Goal: Information Seeking & Learning: Learn about a topic

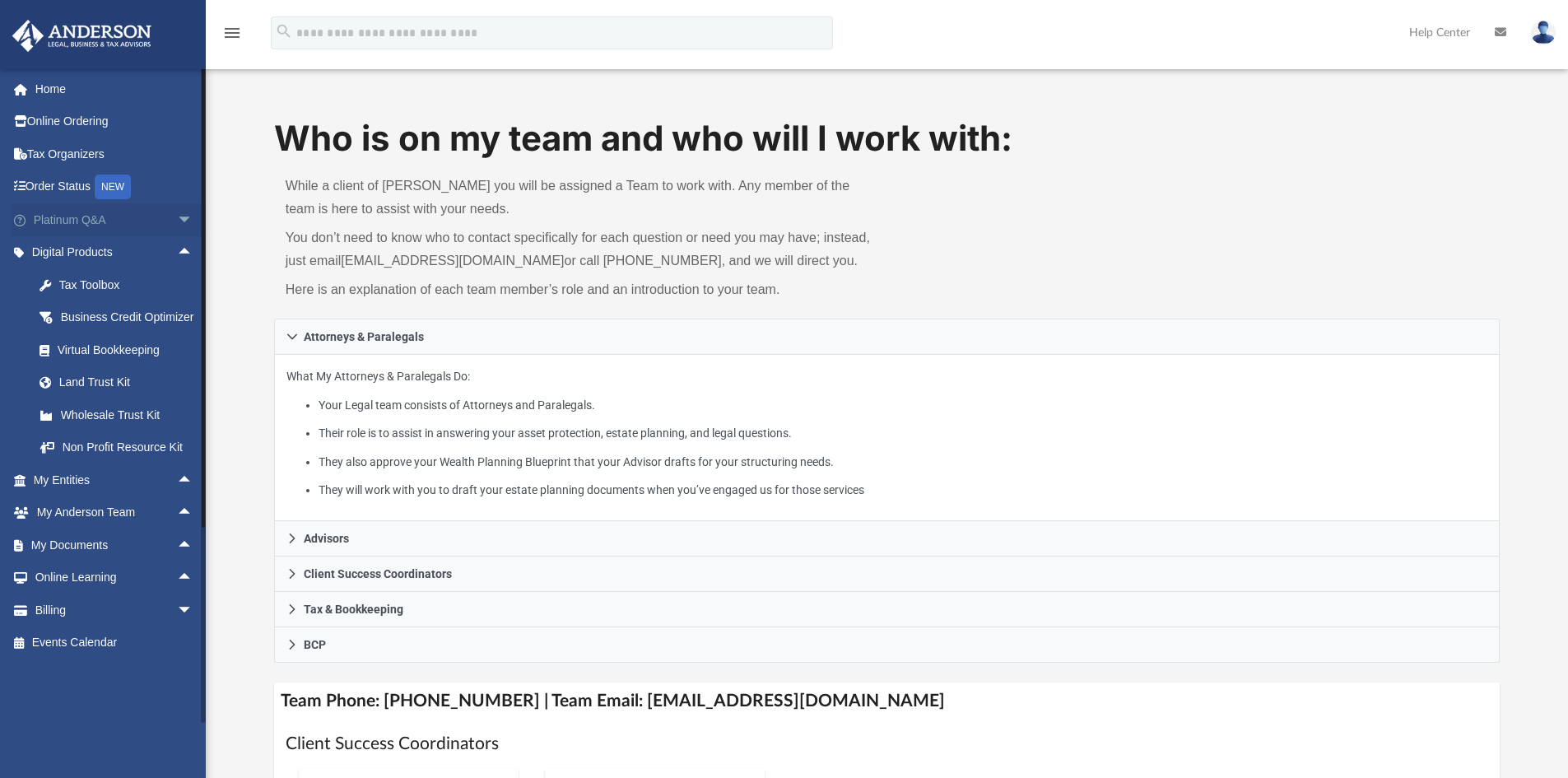
click at [94, 229] on link "Platinum Q&A arrow_drop_down" at bounding box center [114, 219] width 207 height 33
click at [177, 213] on span "arrow_drop_down" at bounding box center [193, 219] width 33 height 34
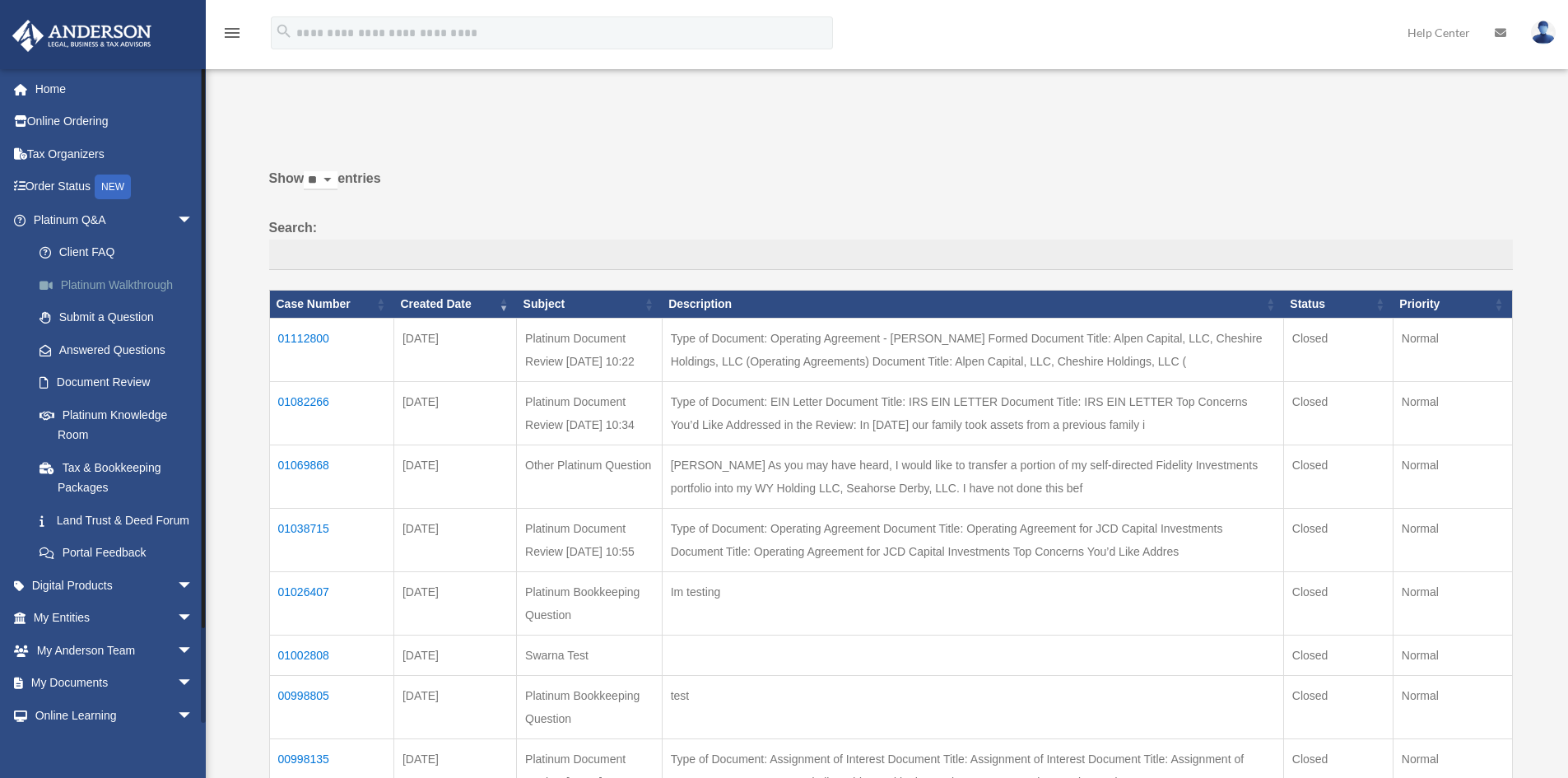
click at [157, 280] on link "Platinum Walkthrough" at bounding box center [120, 285] width 195 height 33
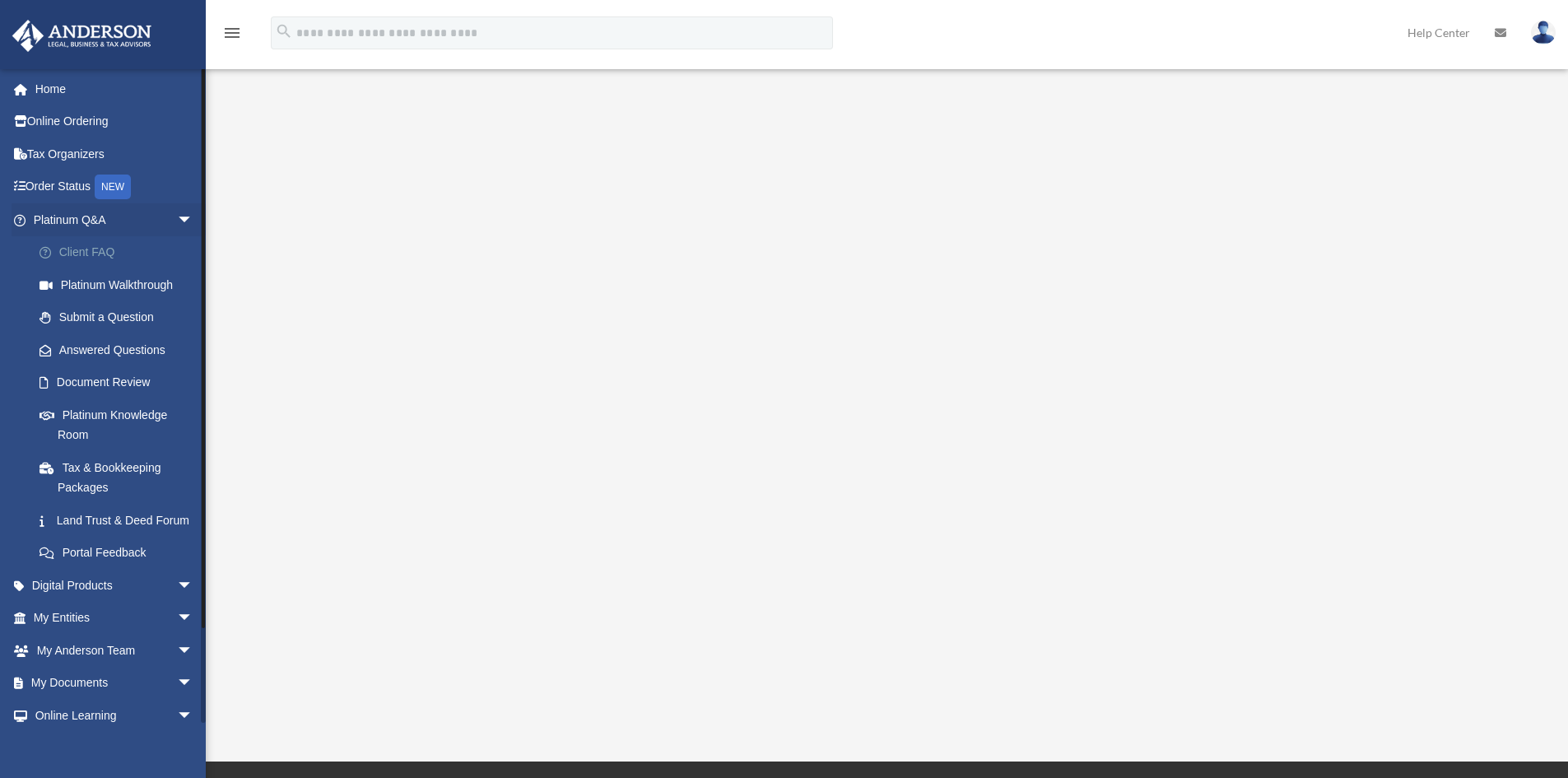
click at [90, 246] on link "Client FAQ" at bounding box center [120, 253] width 195 height 33
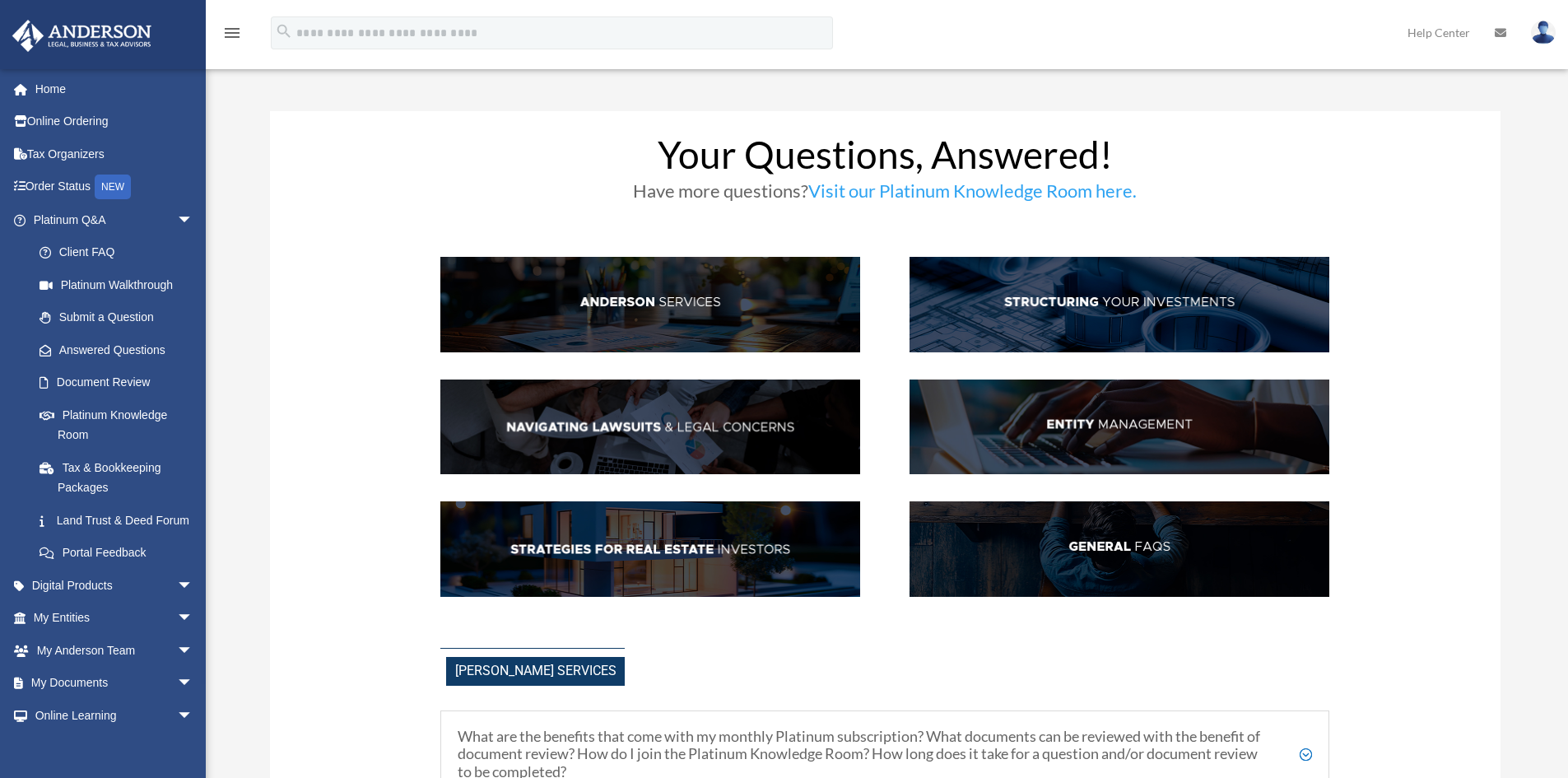
click at [607, 307] on img at bounding box center [650, 304] width 419 height 95
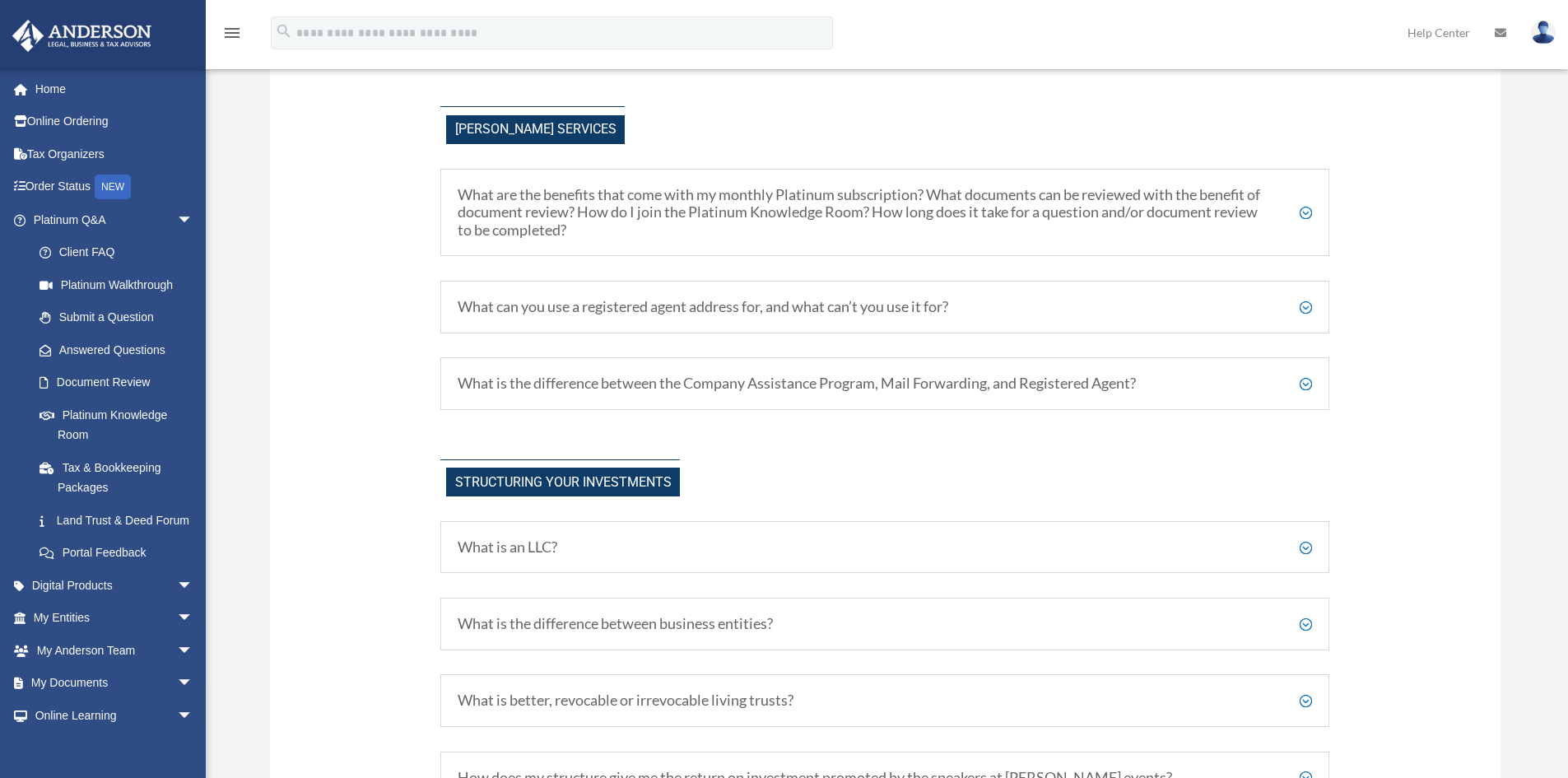
scroll to position [549, 0]
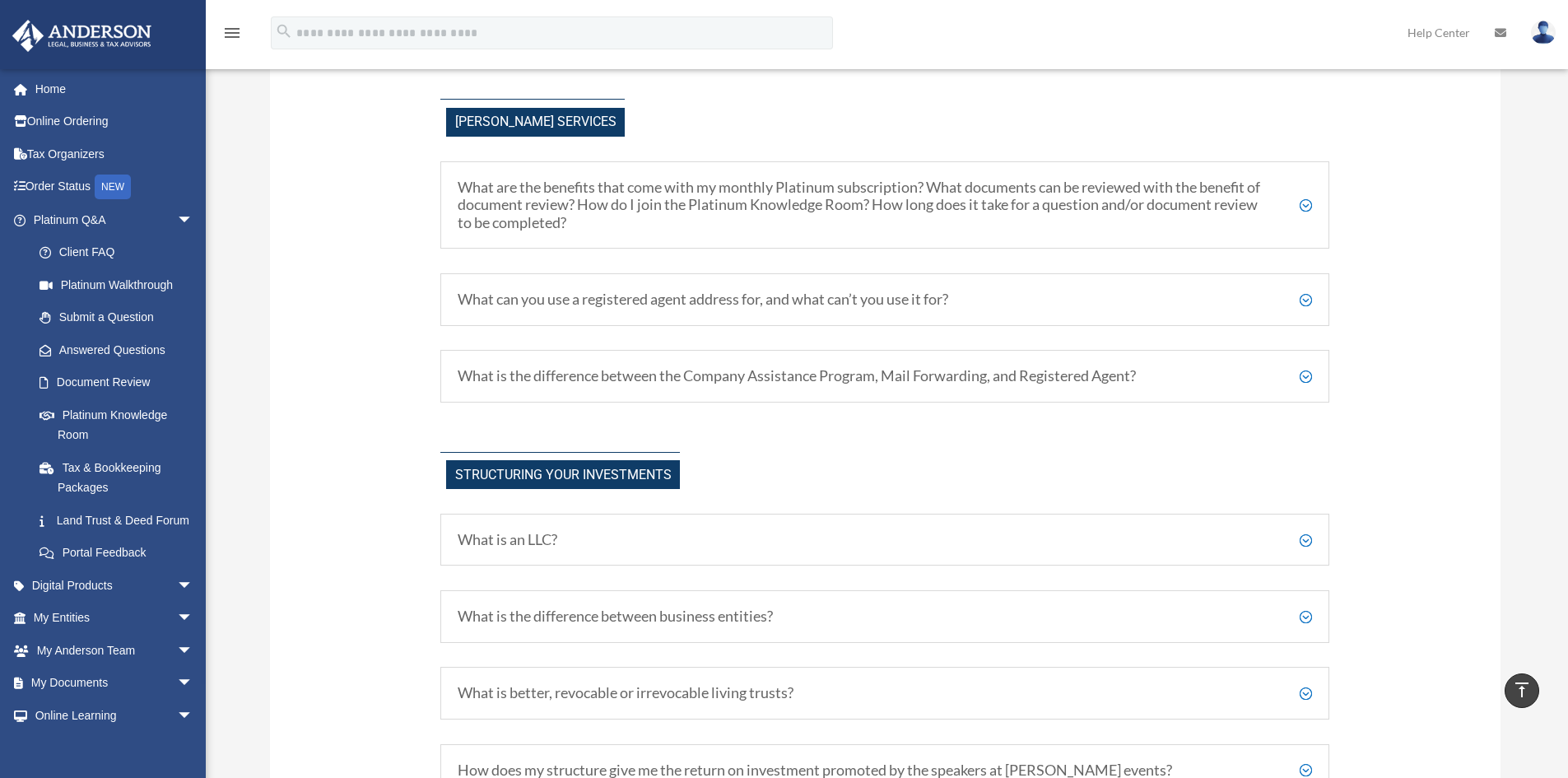
click at [1215, 371] on h5 "What is the difference between the Company Assistance Program, Mail Forwarding,…" at bounding box center [885, 376] width 854 height 18
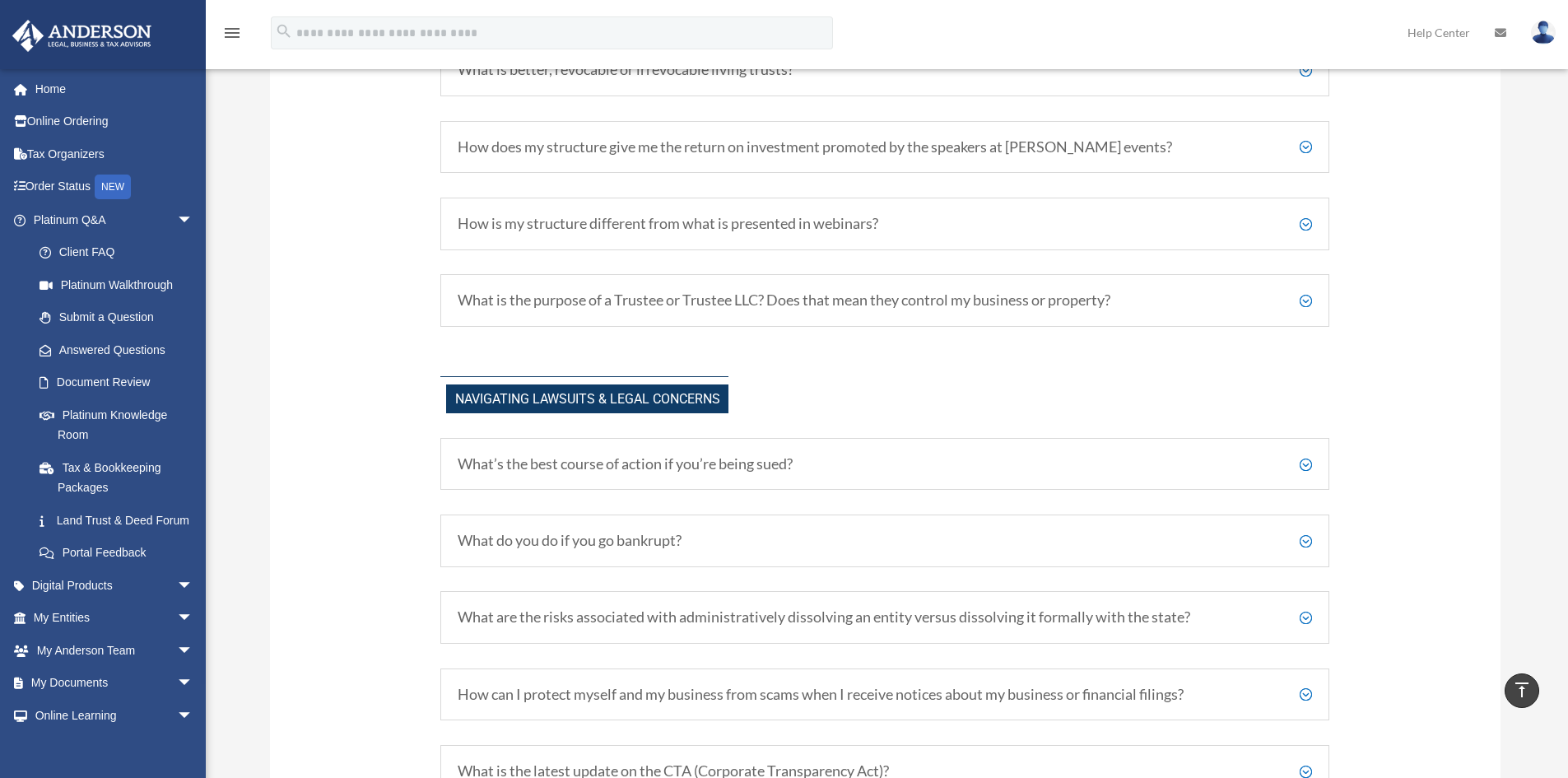
scroll to position [1454, 0]
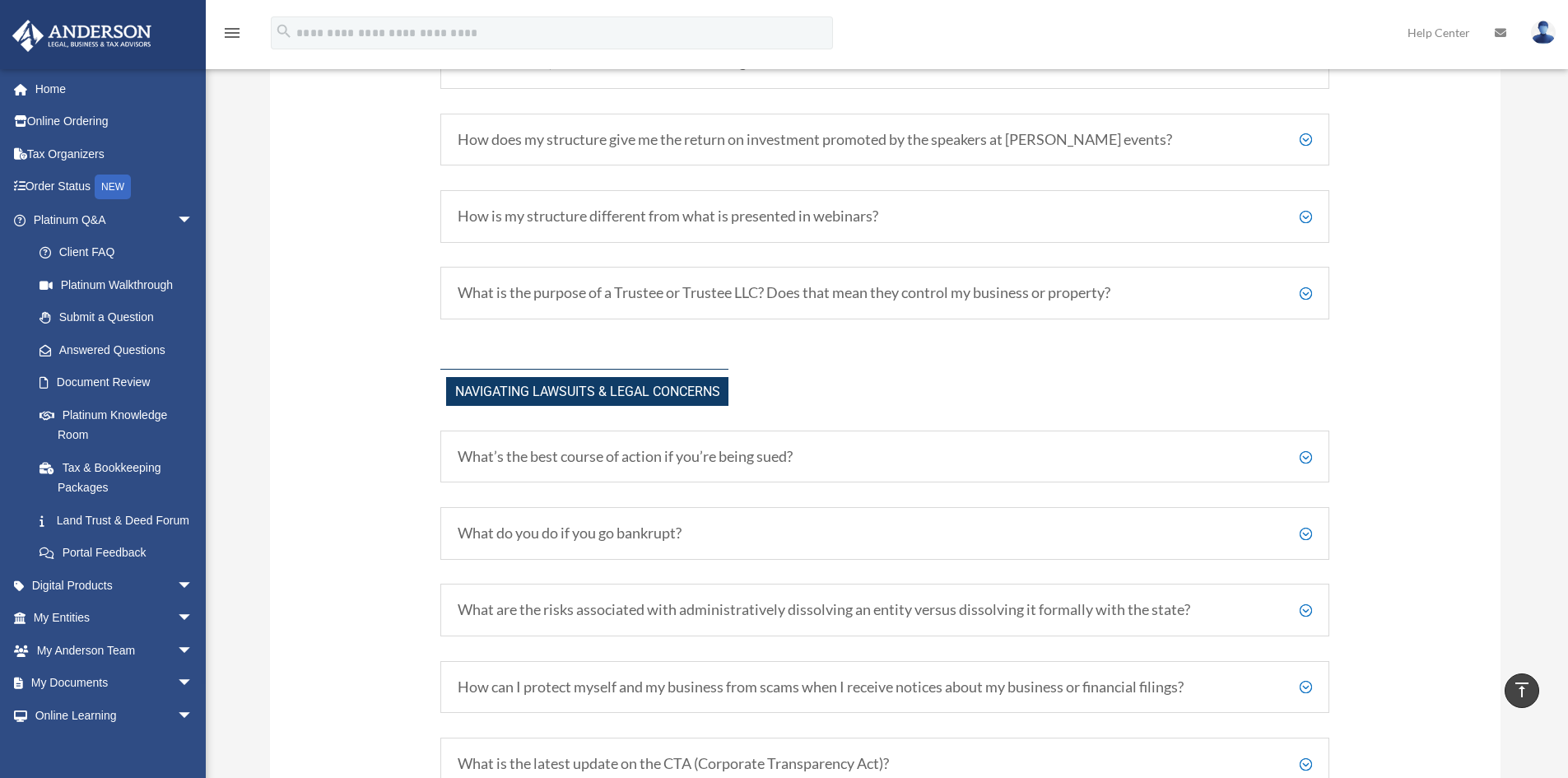
click at [1130, 464] on h5 "What’s the best course of action if you’re being sued?" at bounding box center [885, 456] width 854 height 18
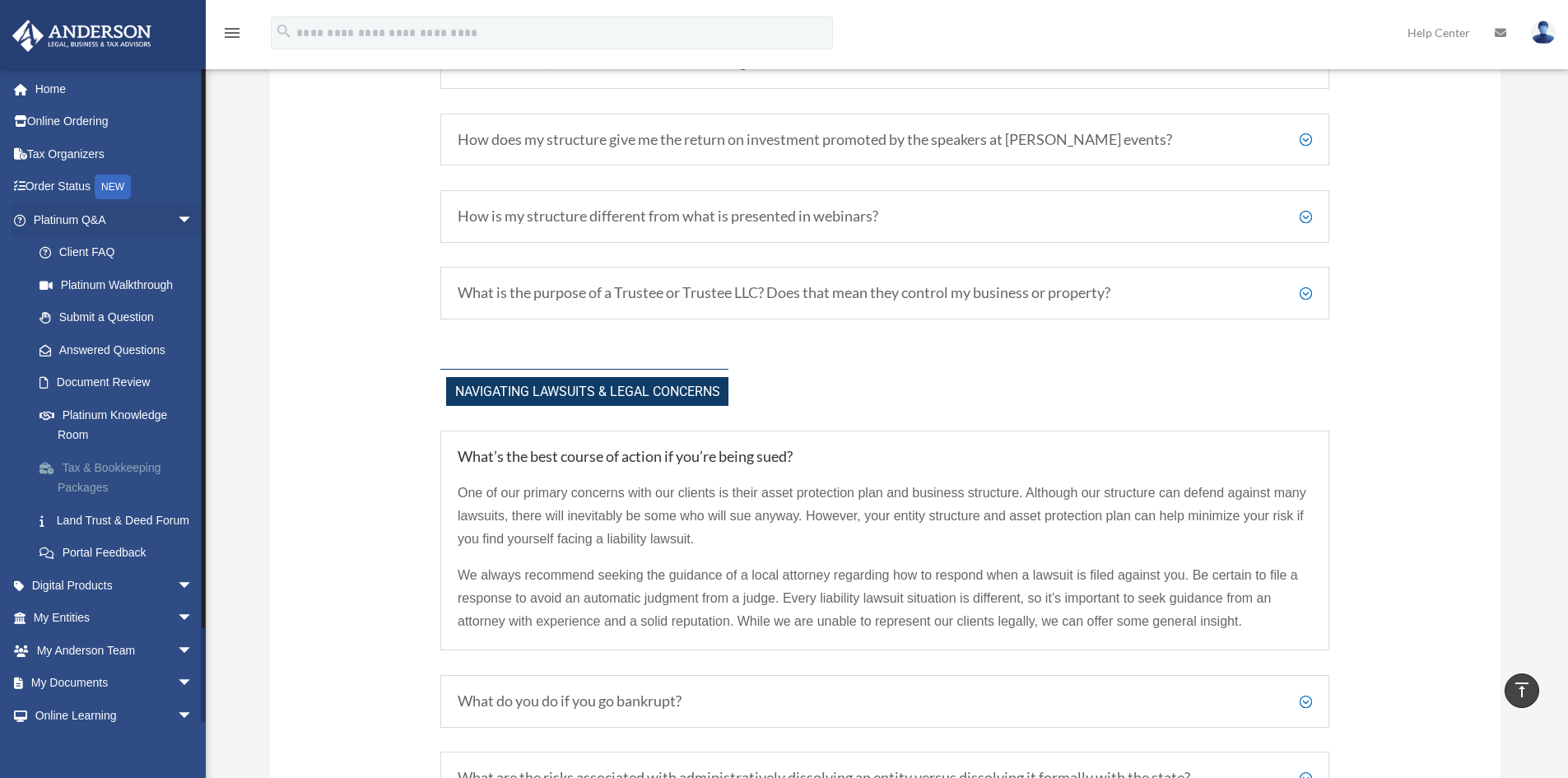
click at [121, 460] on link "Tax & Bookkeeping Packages" at bounding box center [120, 477] width 195 height 53
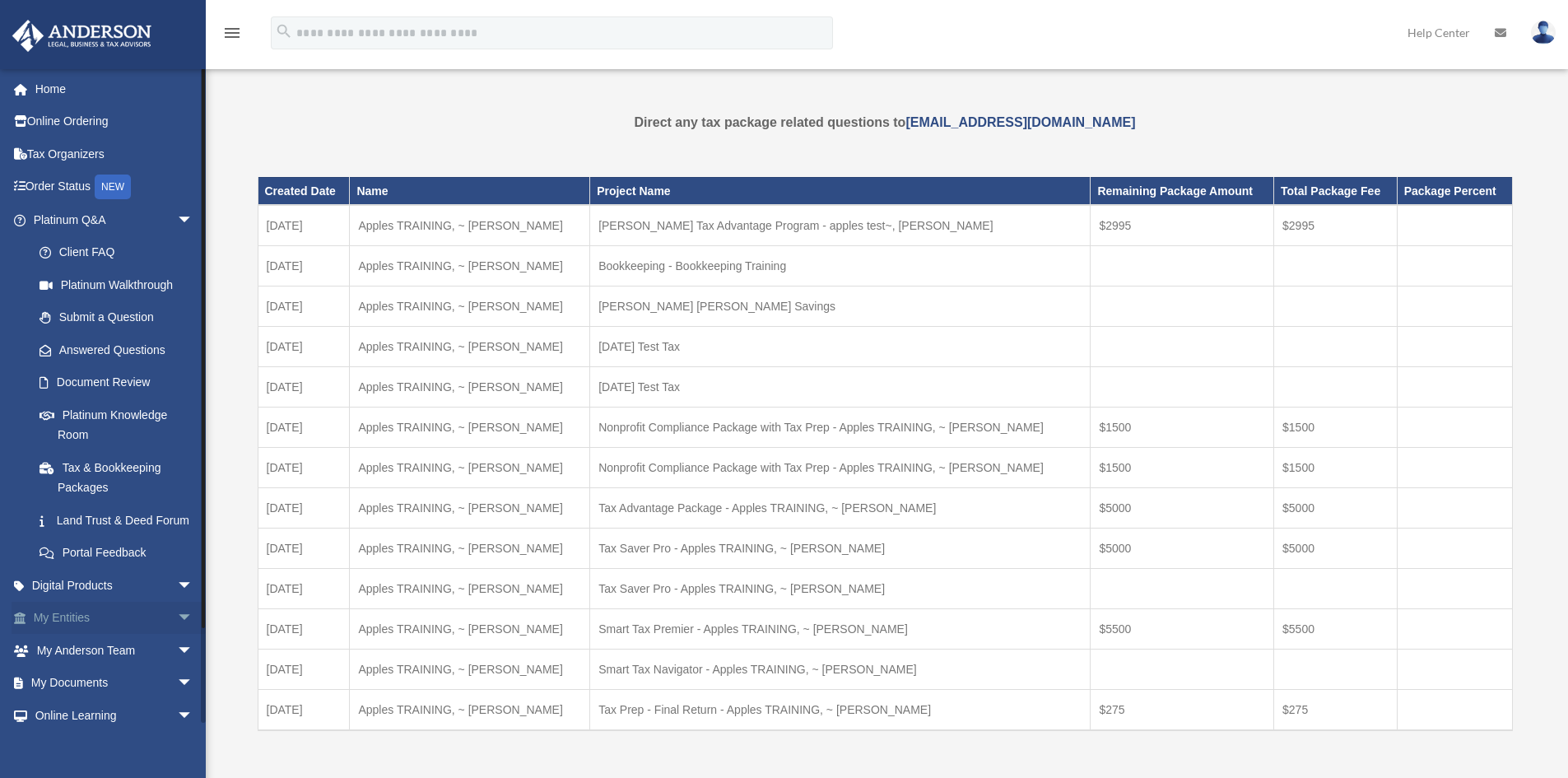
click at [177, 636] on span "arrow_drop_down" at bounding box center [193, 617] width 33 height 34
click at [131, 314] on link "Submit a Question" at bounding box center [120, 317] width 195 height 33
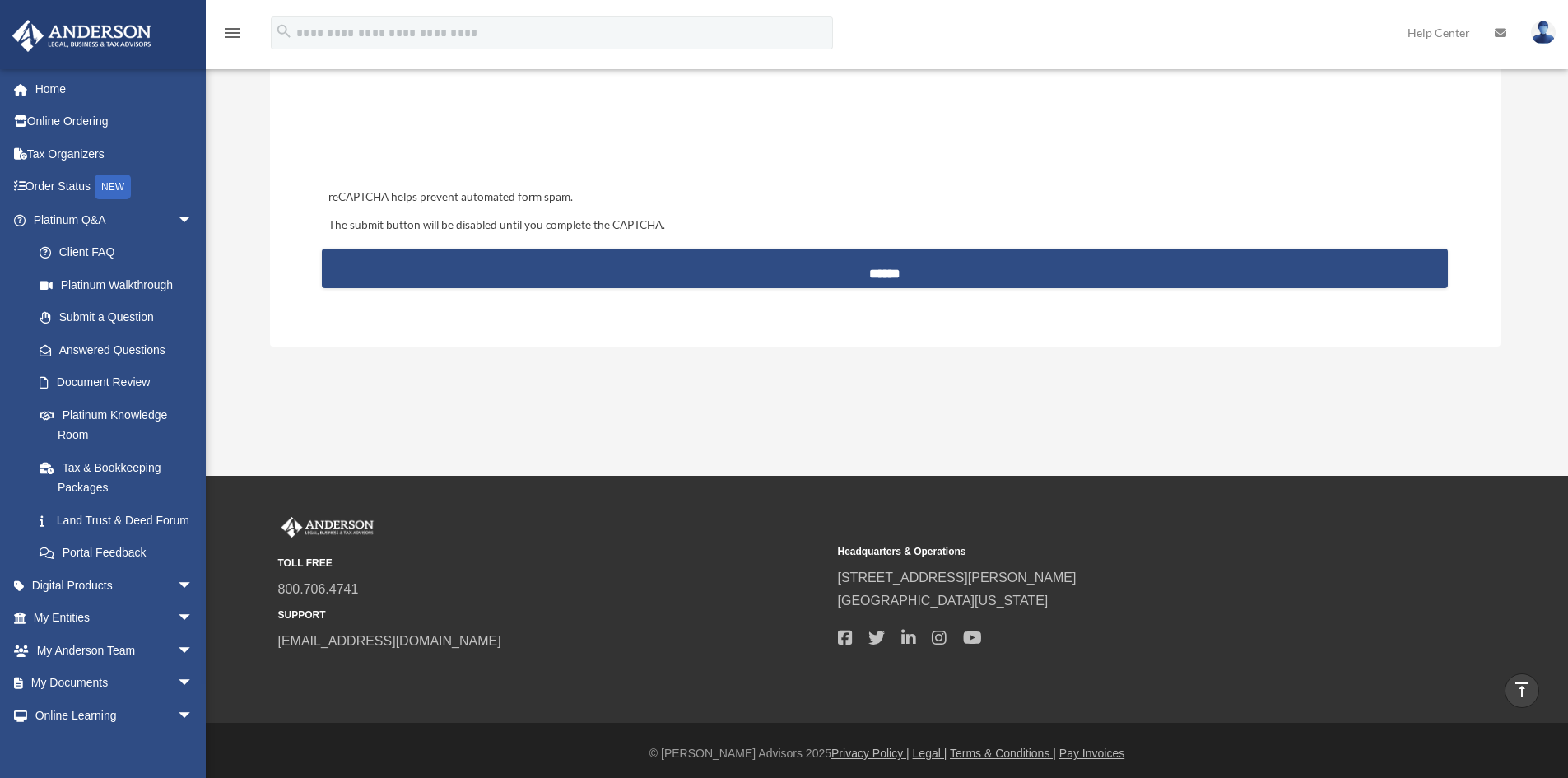
scroll to position [746, 0]
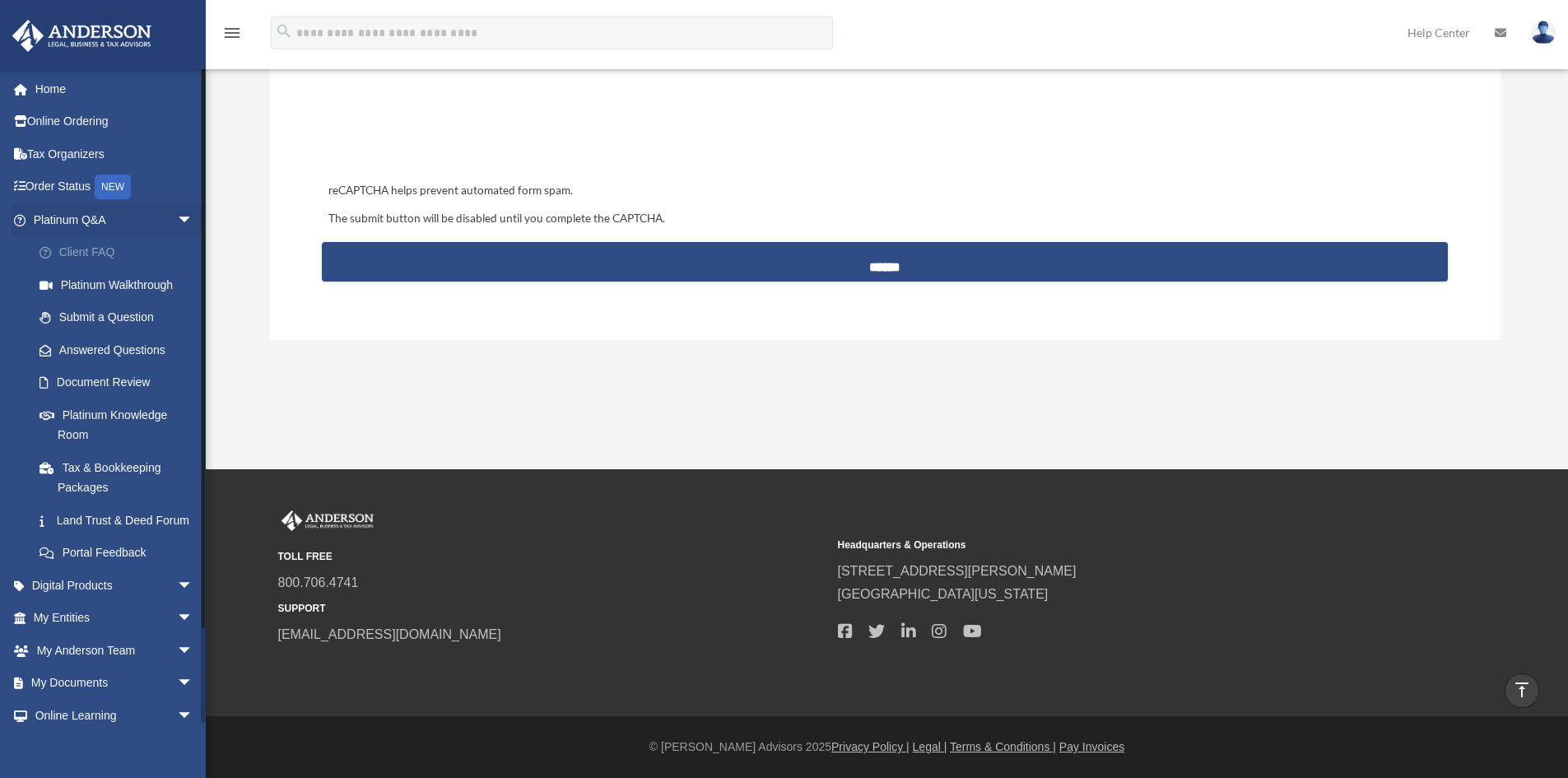
click at [134, 249] on link "Client FAQ" at bounding box center [120, 253] width 195 height 33
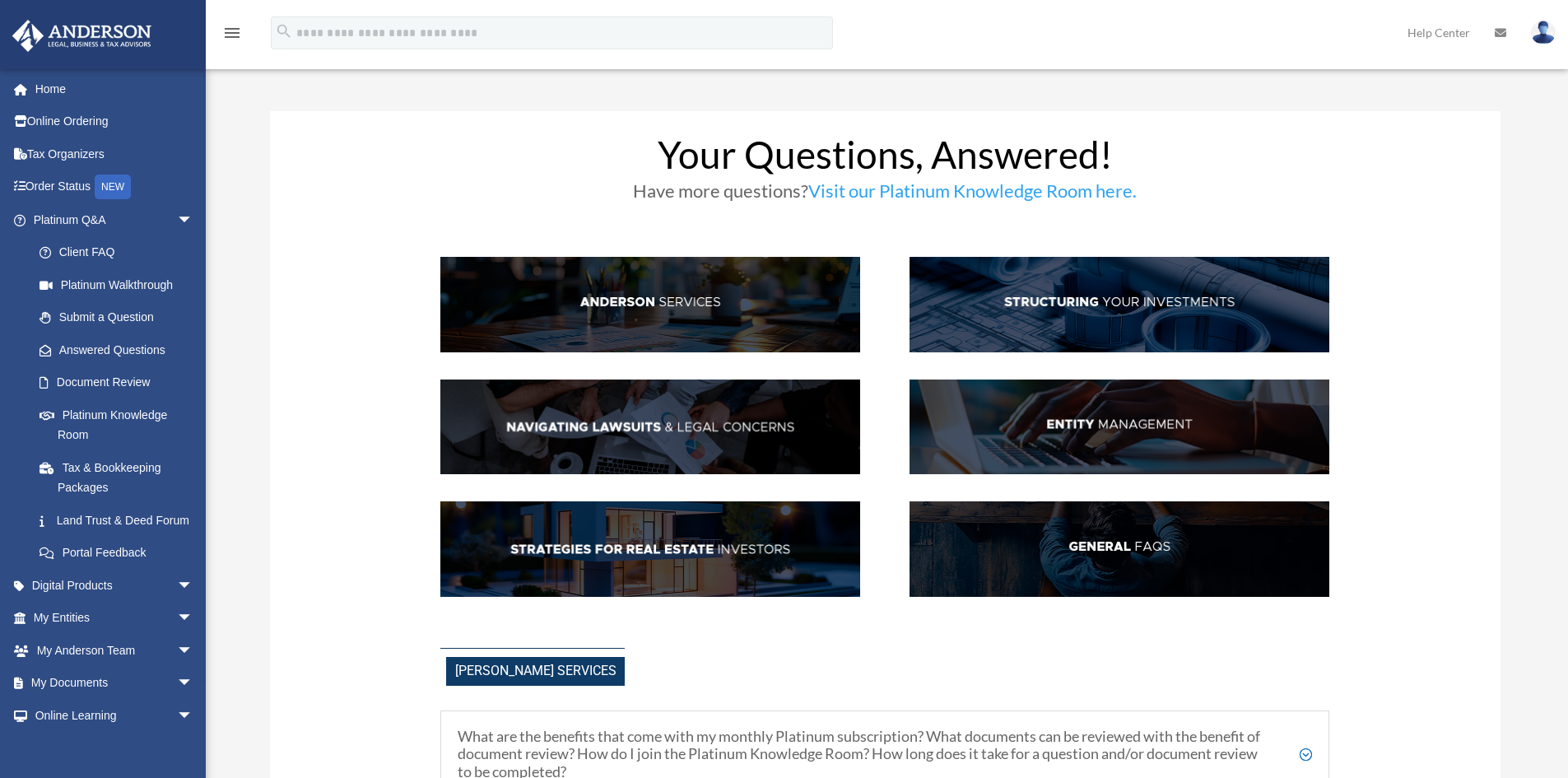
click at [1166, 536] on img at bounding box center [1119, 548] width 419 height 95
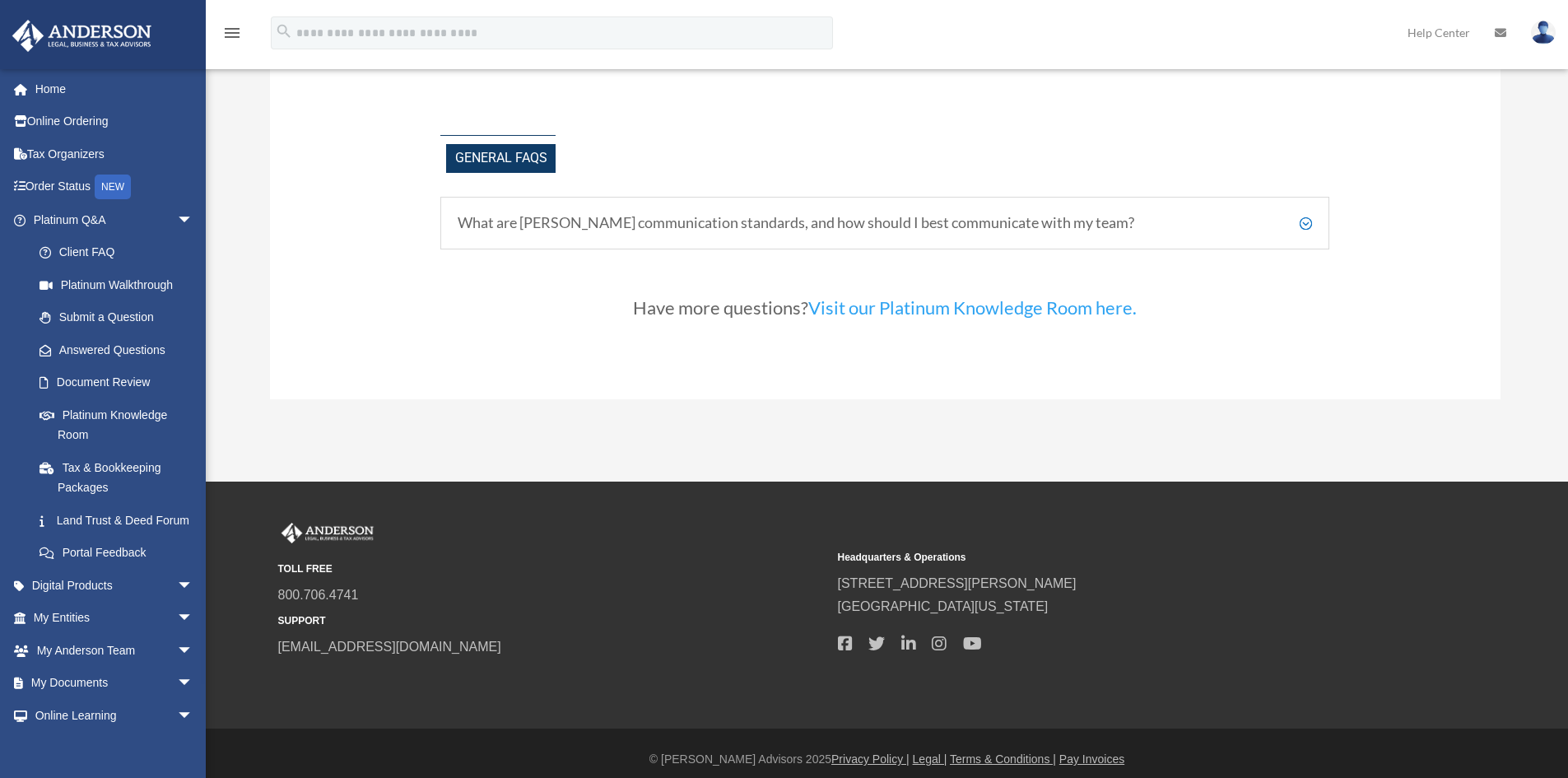
scroll to position [3622, 0]
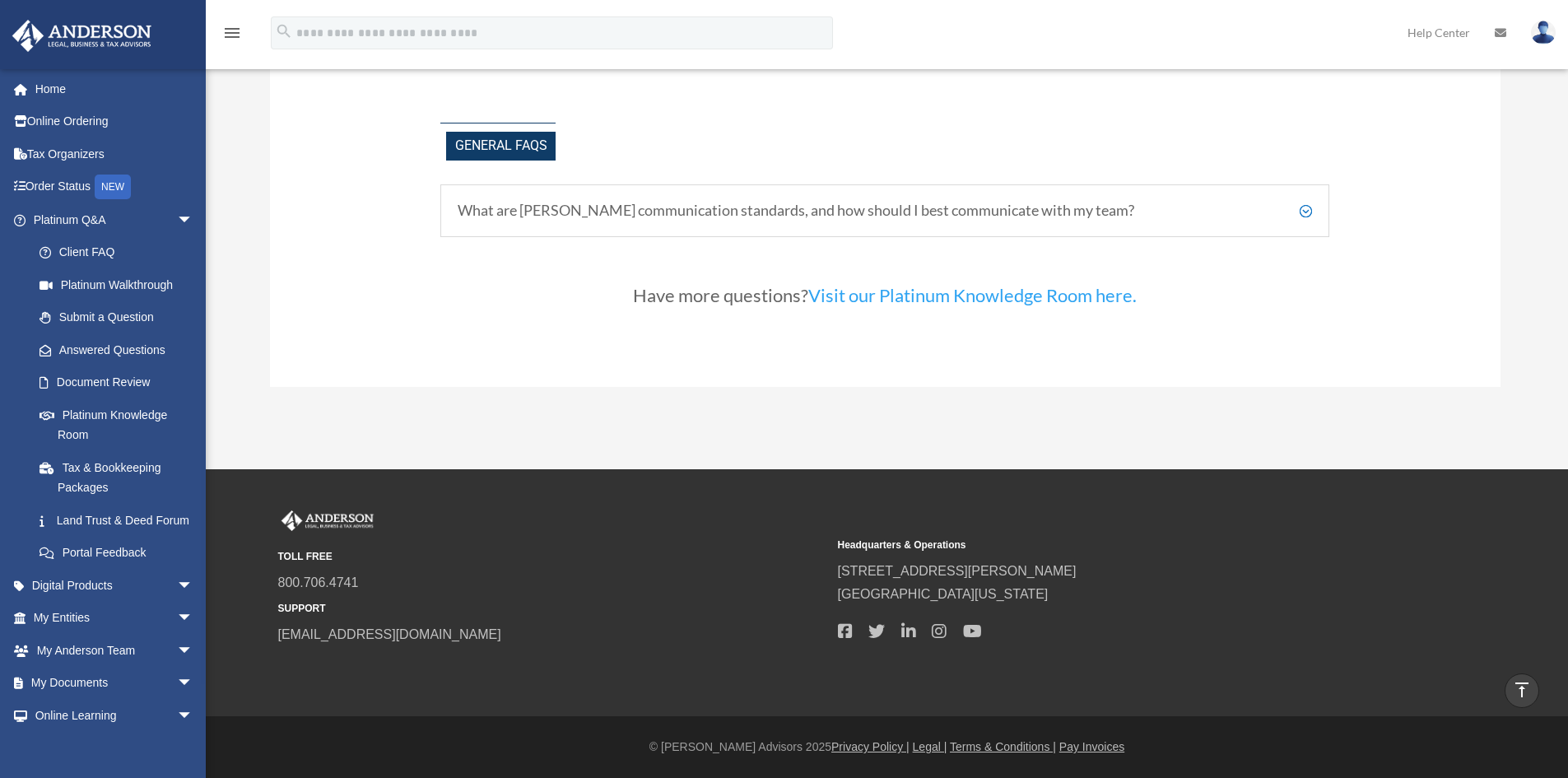
click at [1295, 207] on h5 "What are Anderson's communication standards, and how should I best communicate …" at bounding box center [885, 211] width 854 height 18
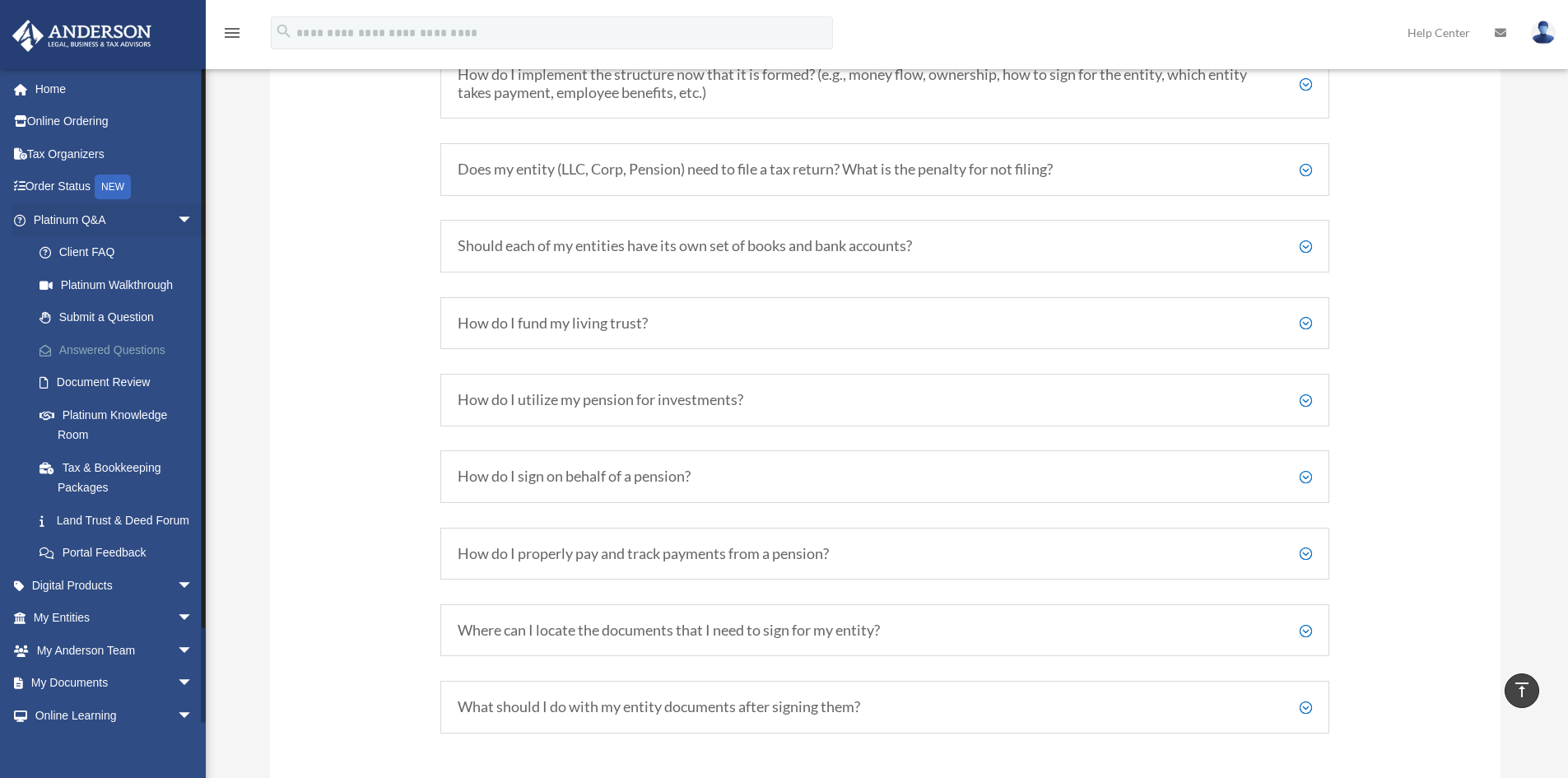
scroll to position [2552, 0]
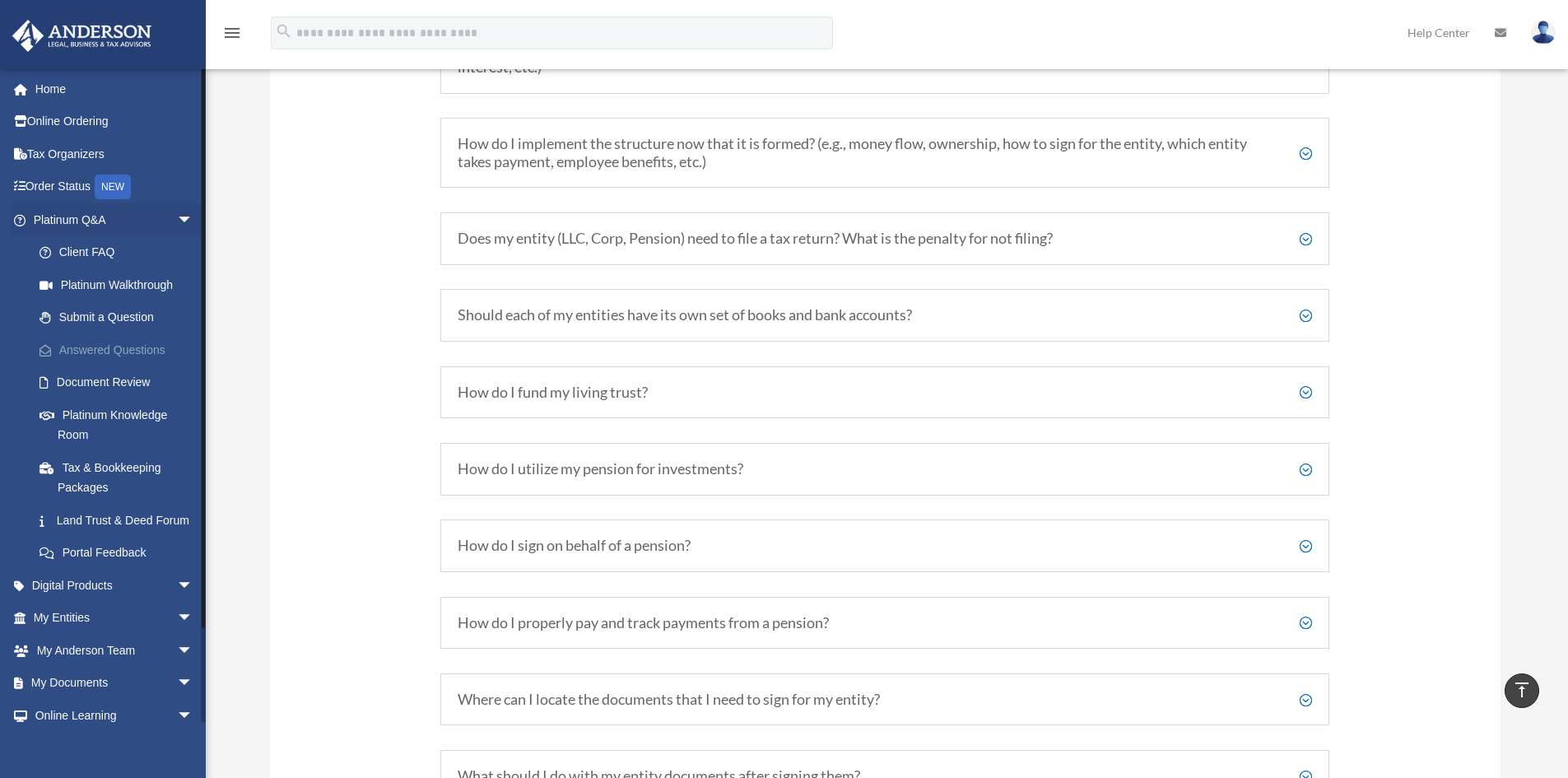
click at [152, 344] on link "Answered Questions" at bounding box center [120, 350] width 195 height 33
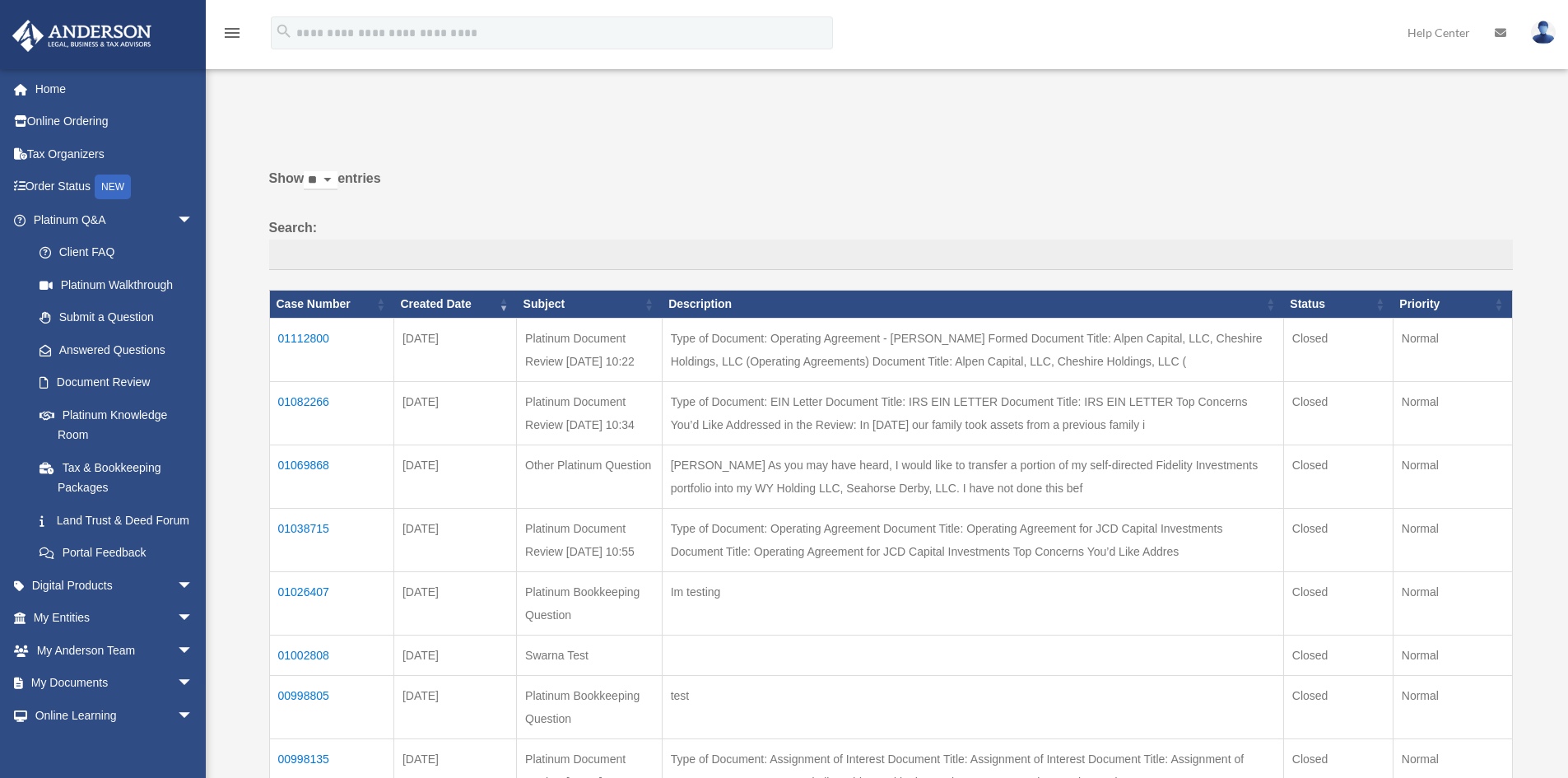
click at [551, 508] on td "Other Platinum Question" at bounding box center [589, 476] width 145 height 63
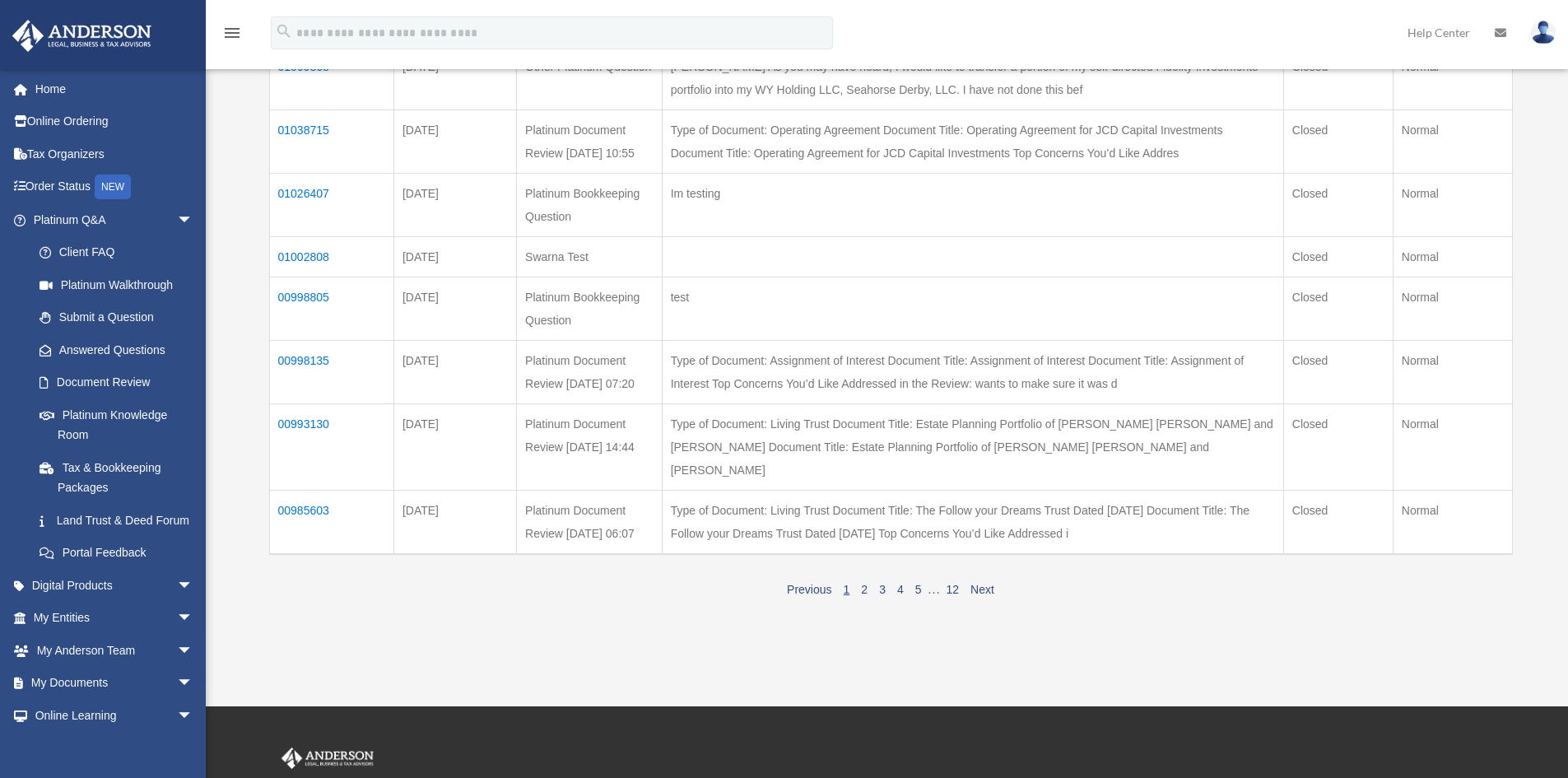
scroll to position [412, 0]
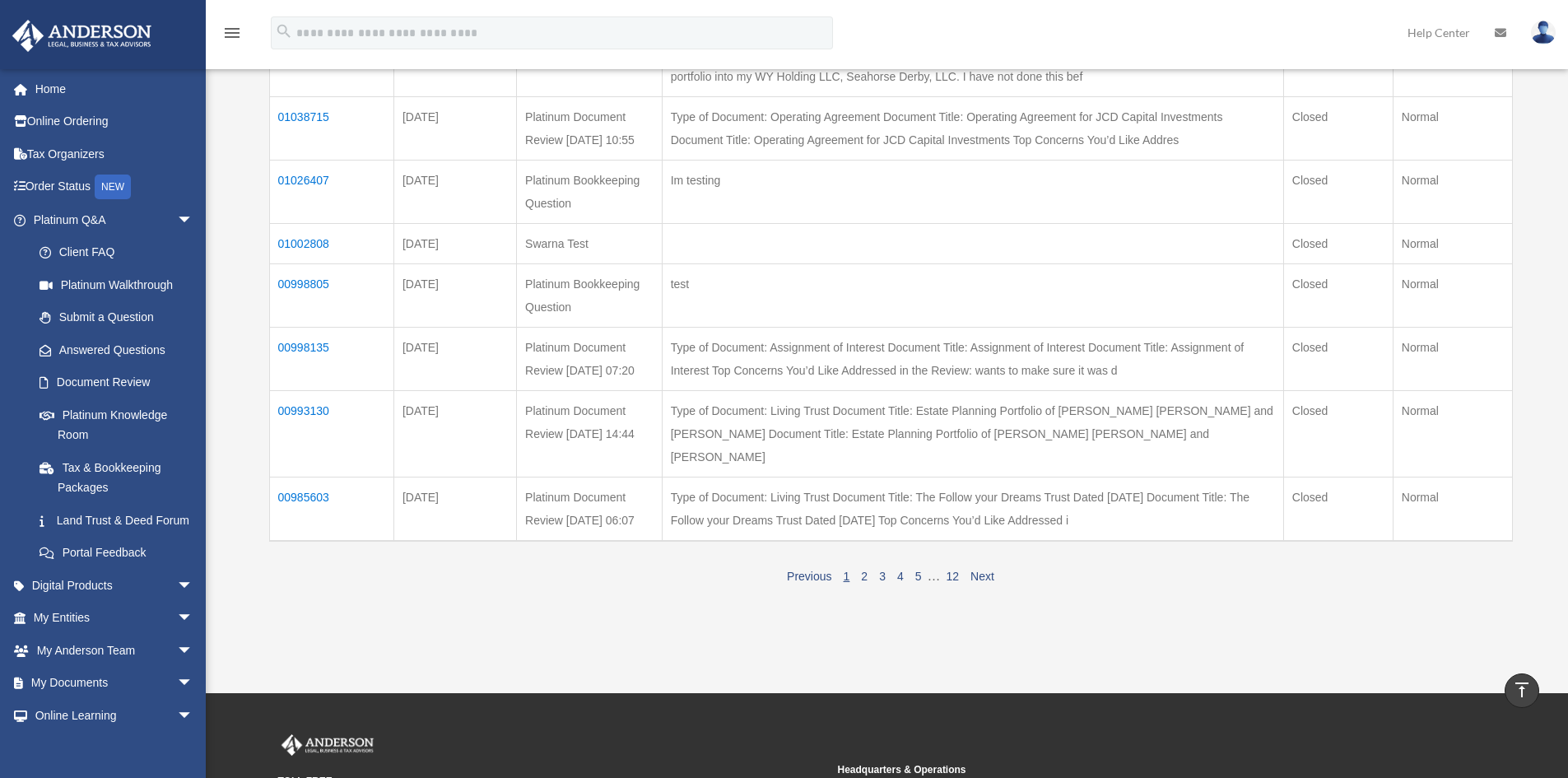
click at [295, 476] on td "00993130" at bounding box center [331, 434] width 124 height 87
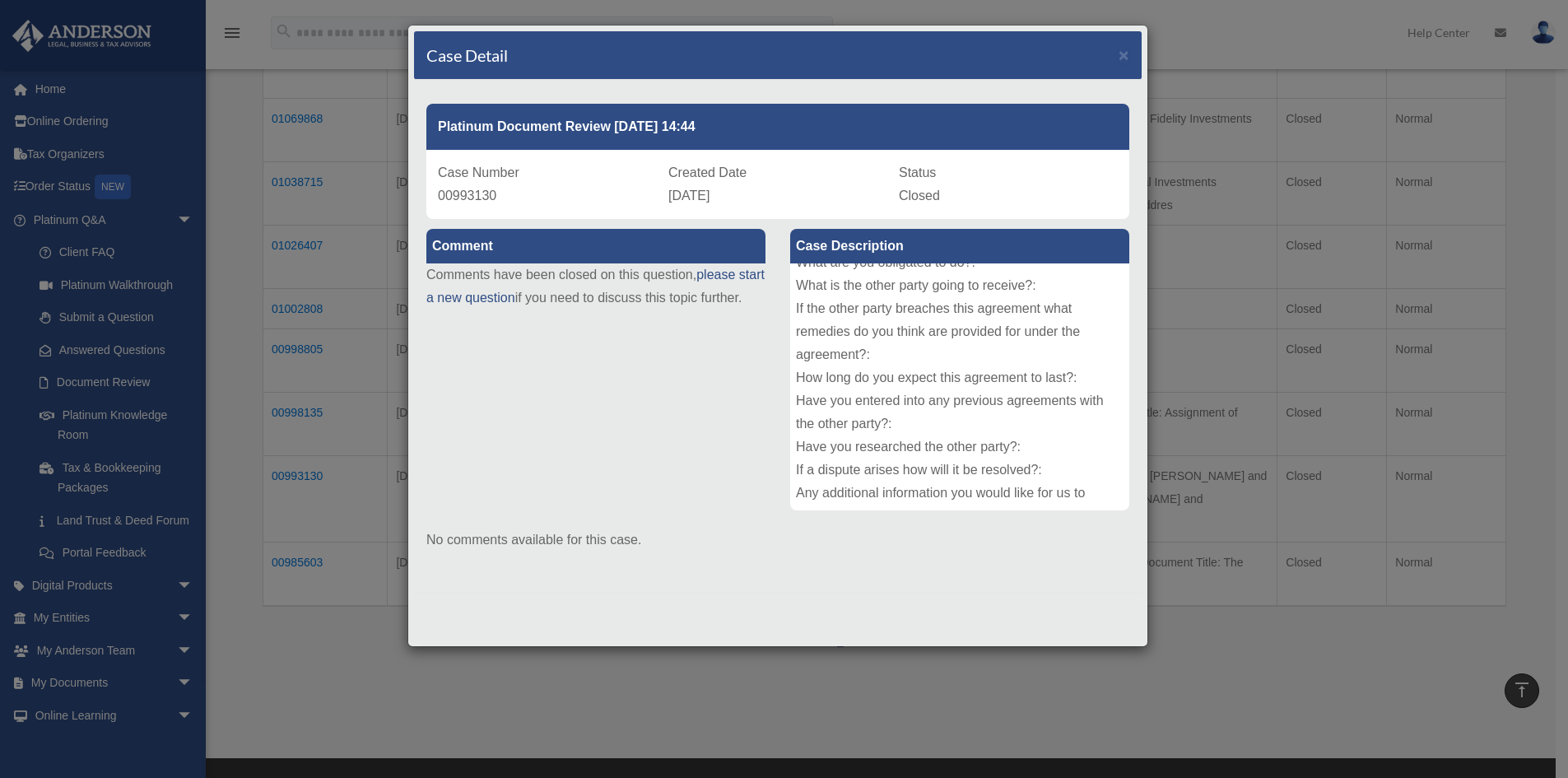
scroll to position [329, 0]
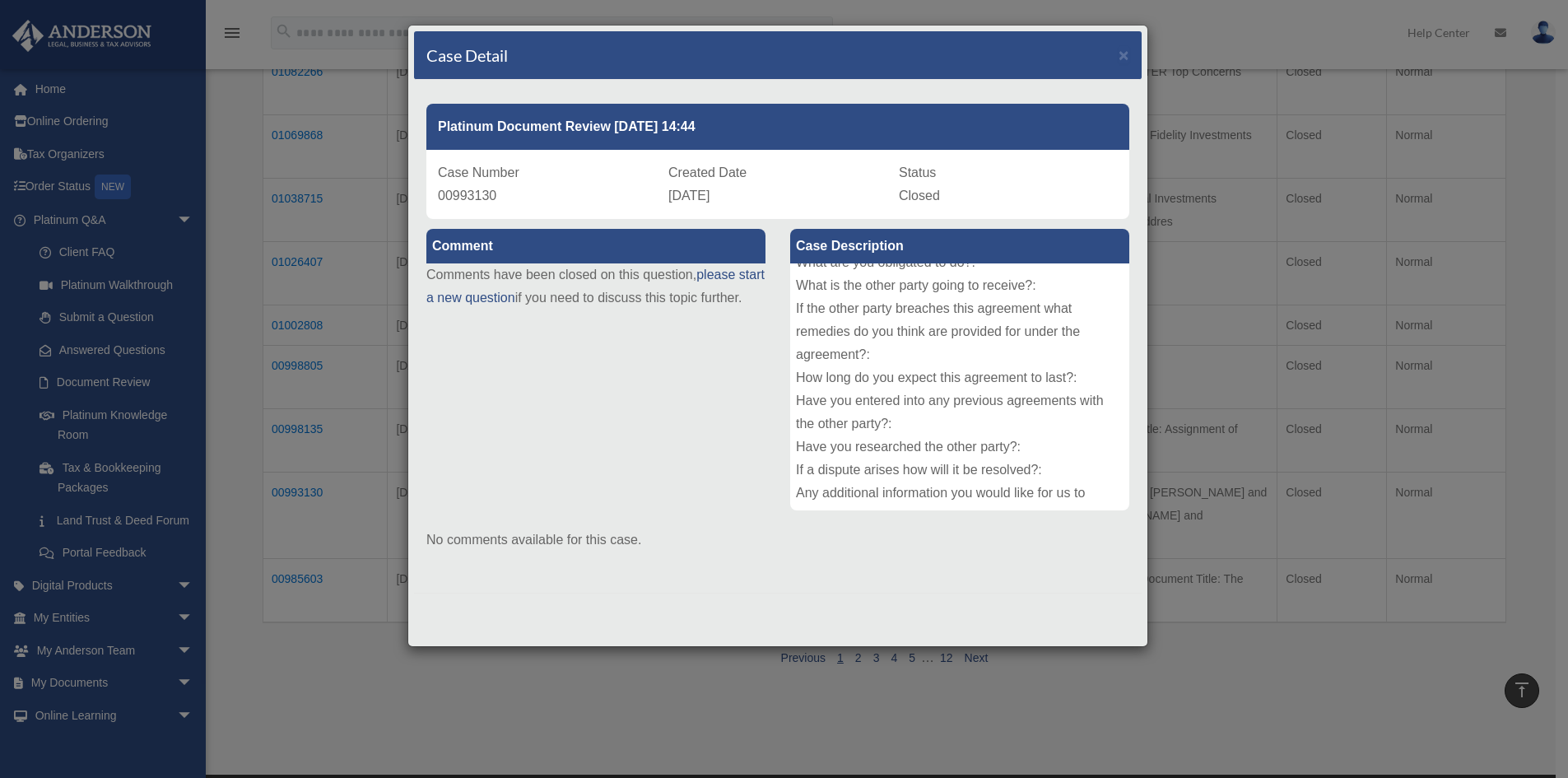
click at [705, 425] on div "Comment Comments have been closed on this question, please start a new question…" at bounding box center [777, 400] width 727 height 362
click at [1213, 364] on div "Case Detail × Platinum Document Review [DATE] 14:44 Case Number 00993130 Create…" at bounding box center [784, 389] width 1568 height 778
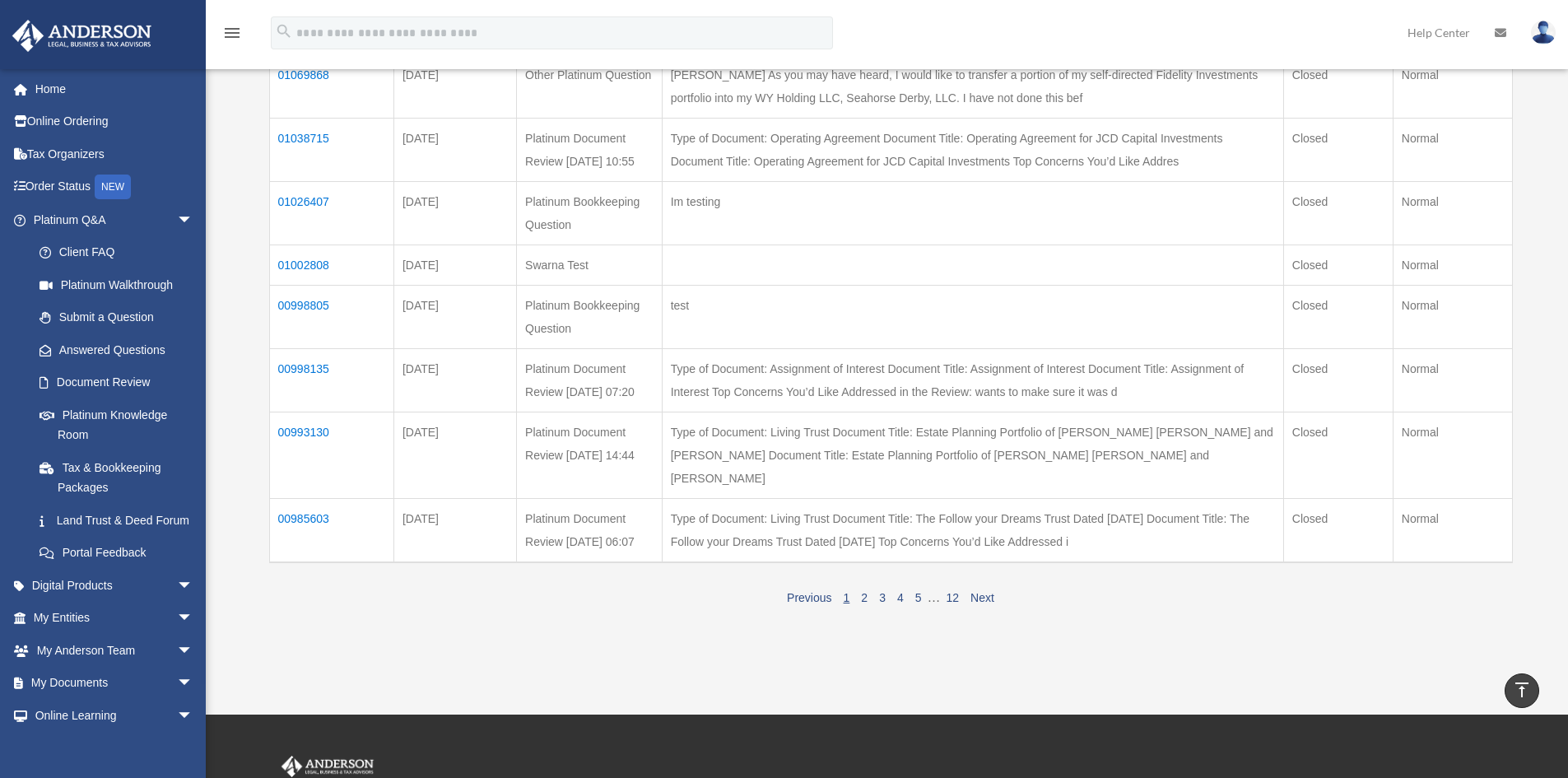
scroll to position [493, 0]
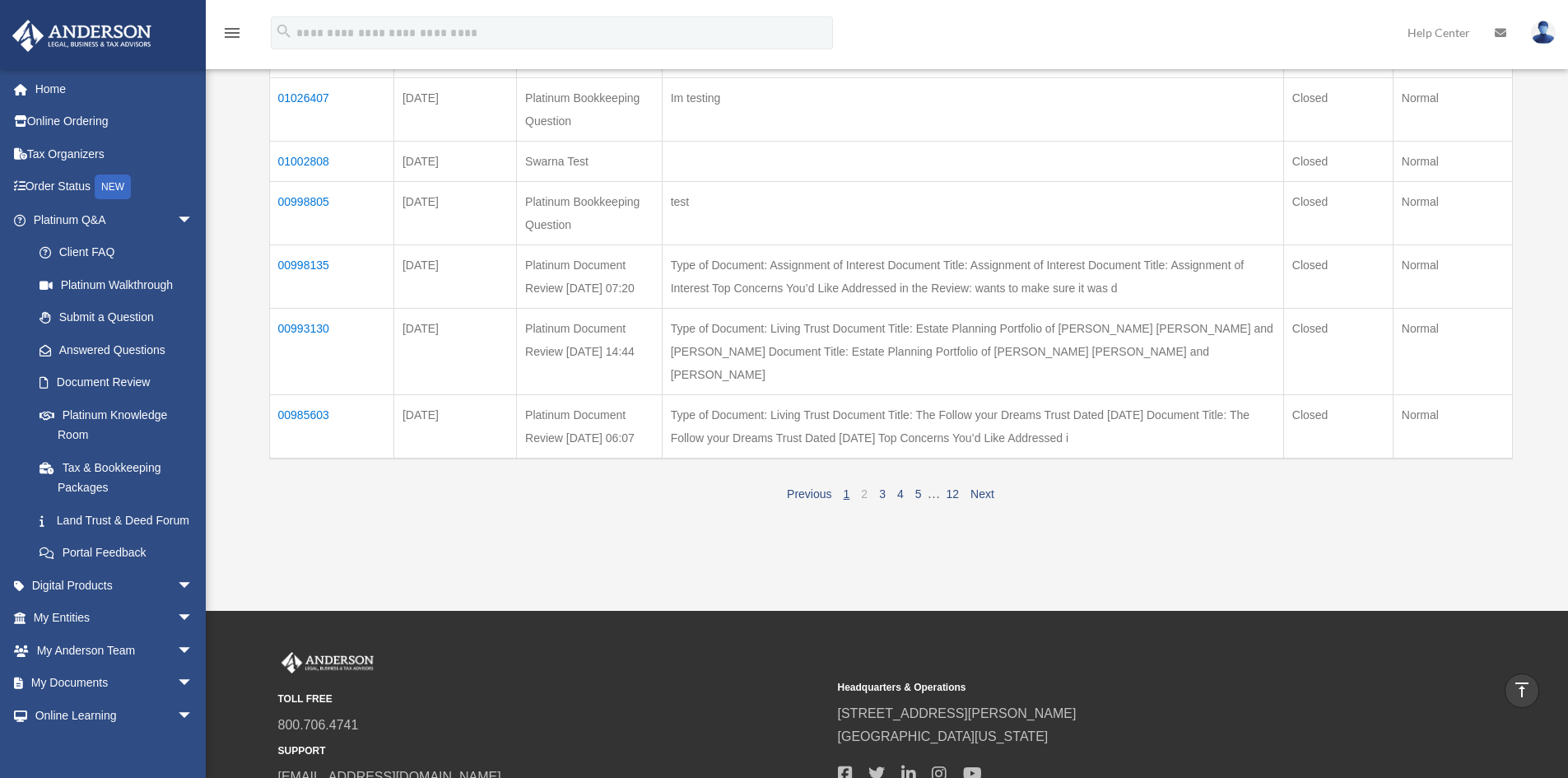
click at [864, 500] on link "2" at bounding box center [864, 494] width 7 height 13
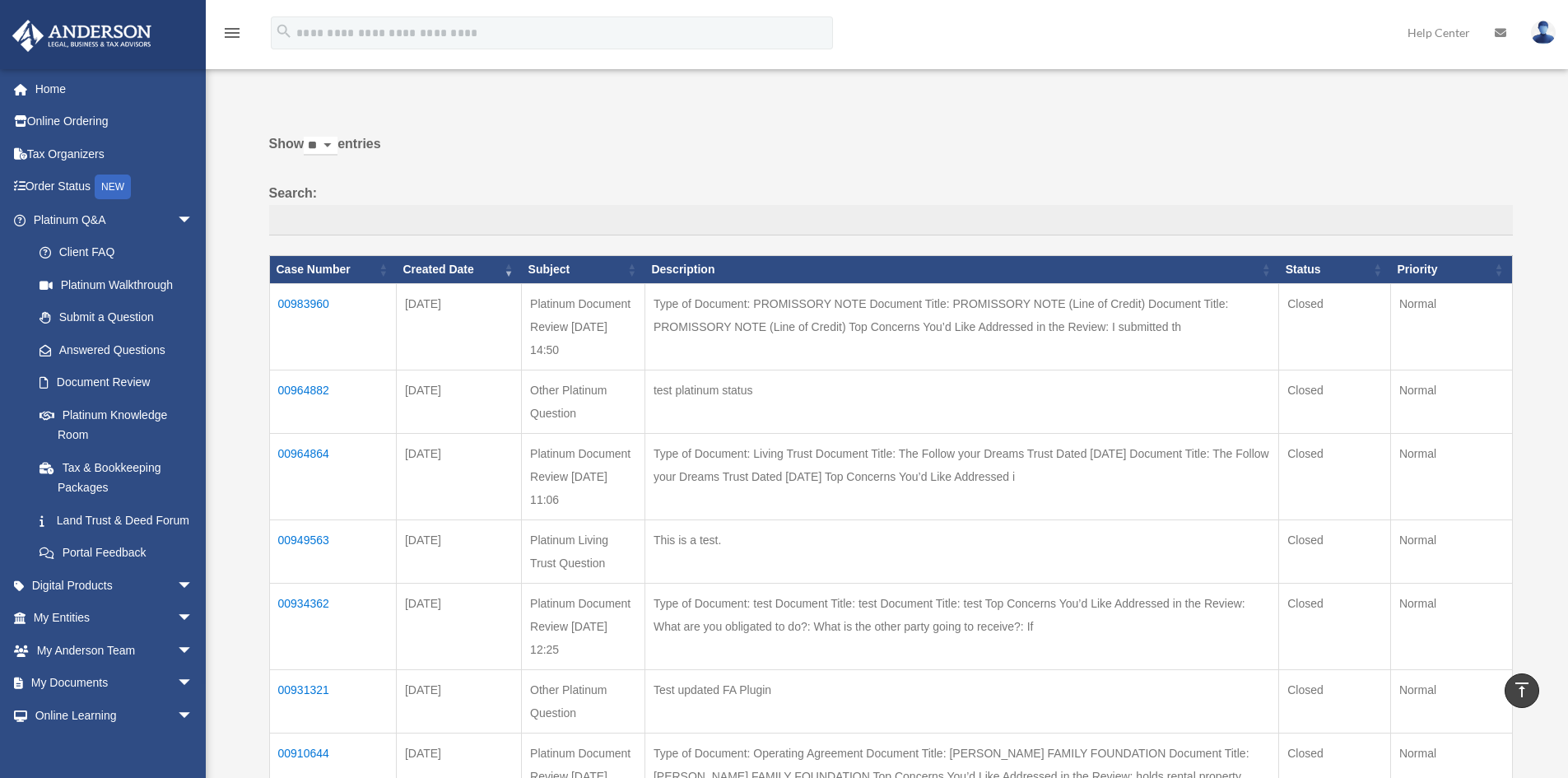
scroll to position [0, 0]
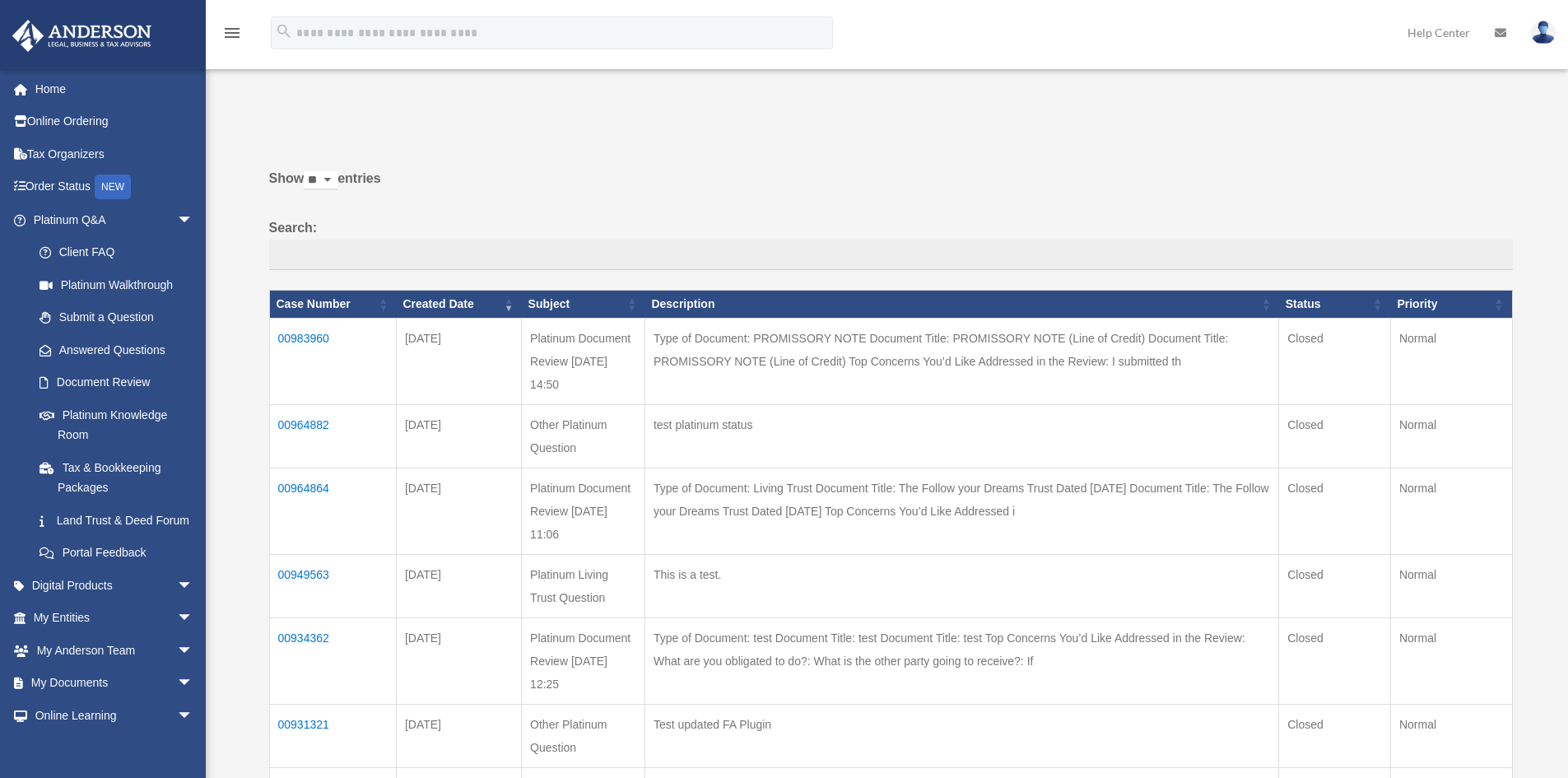
click at [336, 179] on select "** ** ** ***" at bounding box center [320, 181] width 34 height 19
select select "***"
click at [307, 171] on select "** ** ** ***" at bounding box center [320, 181] width 34 height 19
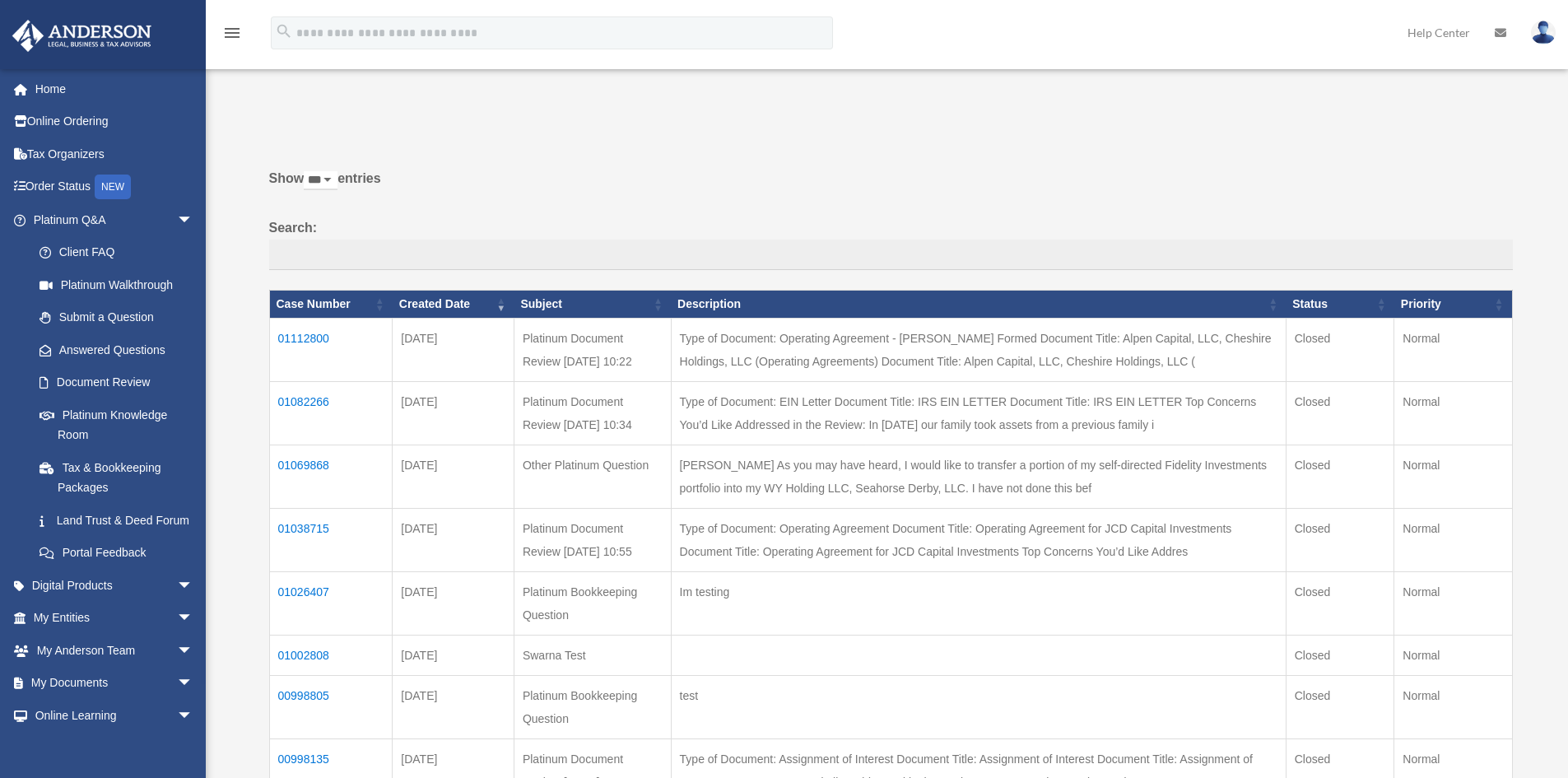
click at [290, 336] on td "01112800" at bounding box center [331, 349] width 123 height 63
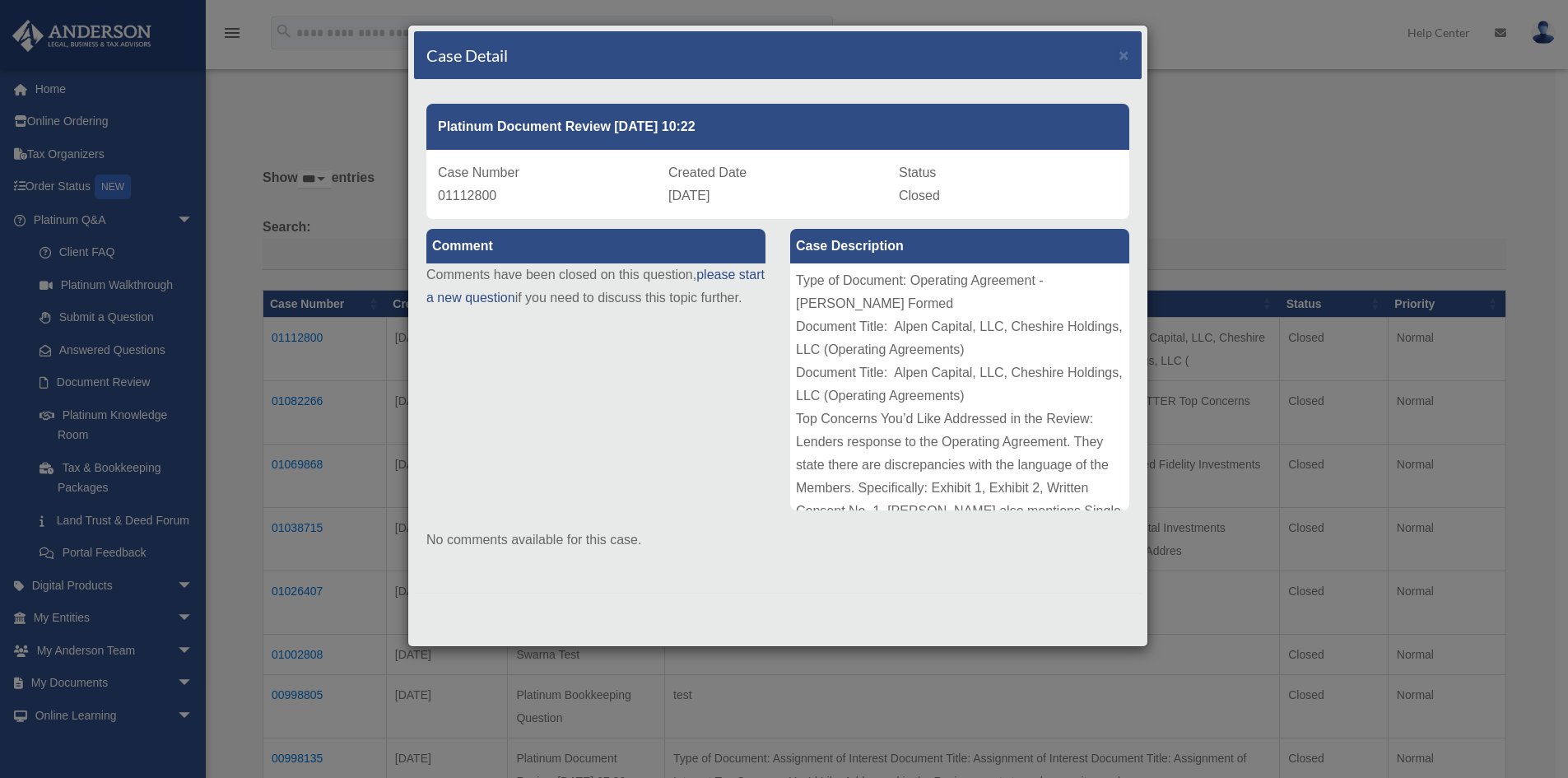
click at [322, 428] on div "Case Detail × Platinum Document Review [DATE] 10:22 Case Number 01112800 Create…" at bounding box center [784, 389] width 1568 height 778
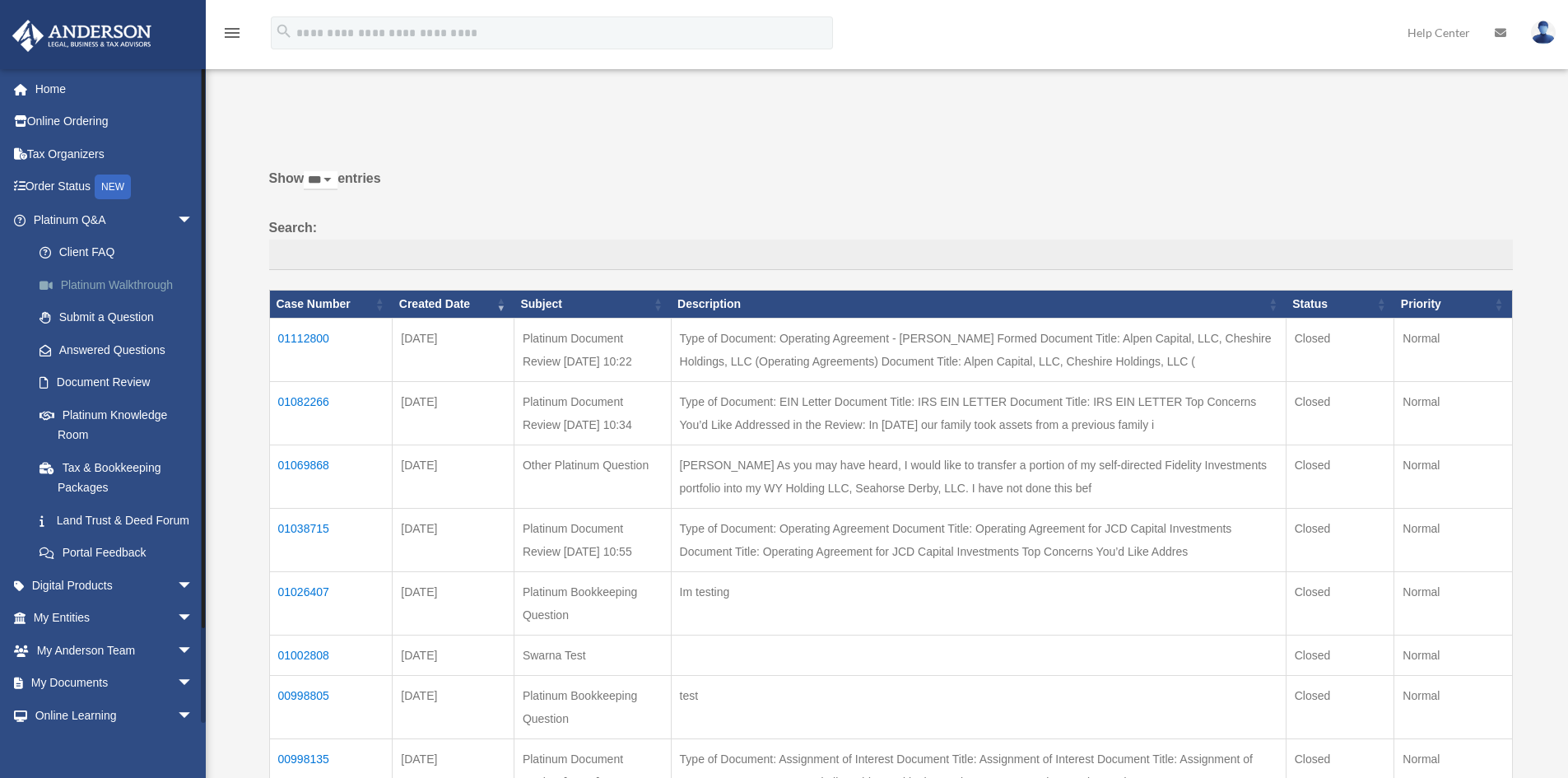
click at [94, 288] on link "Platinum Walkthrough" at bounding box center [120, 285] width 195 height 33
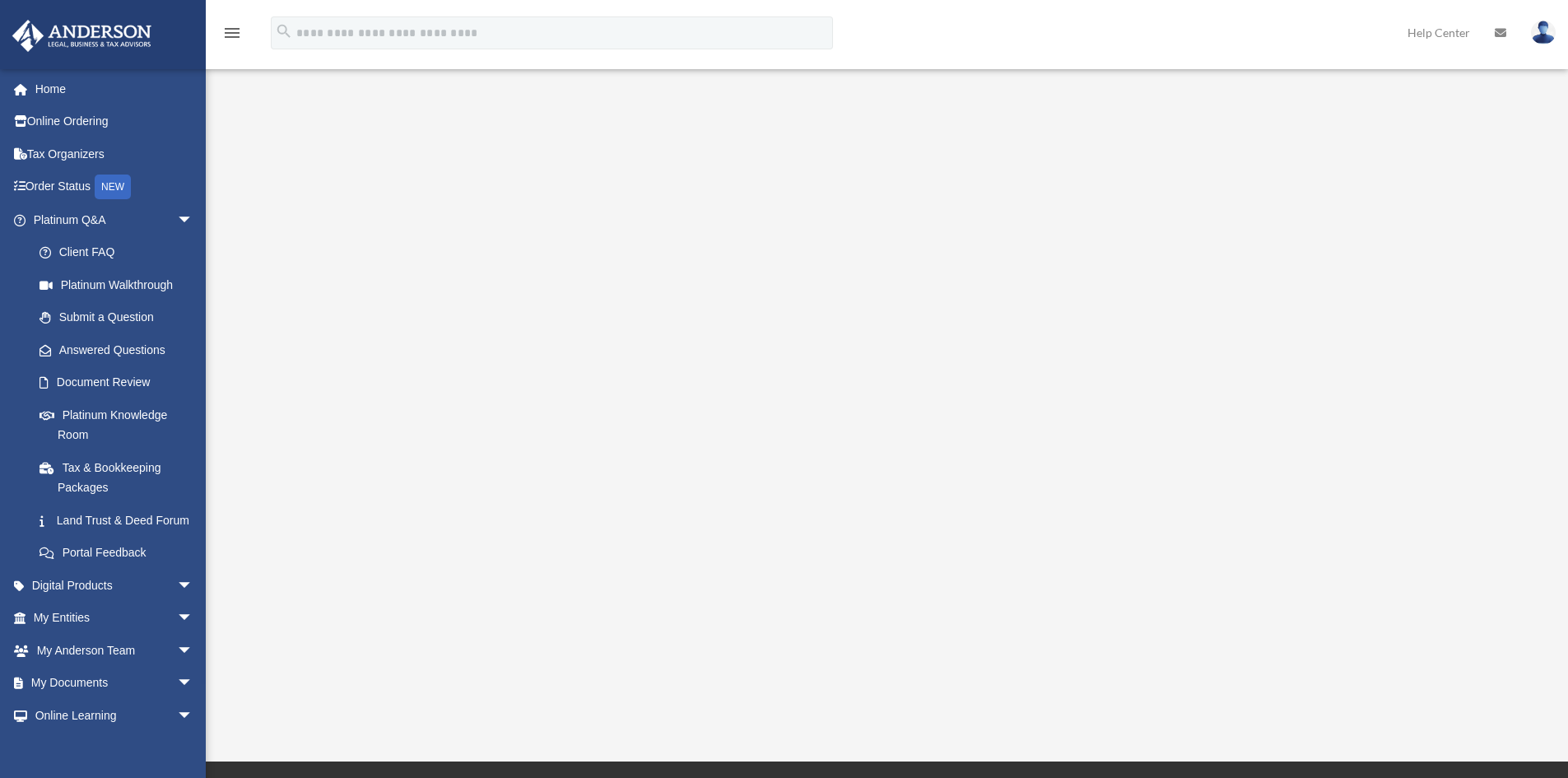
click at [1543, 26] on img at bounding box center [1543, 32] width 25 height 24
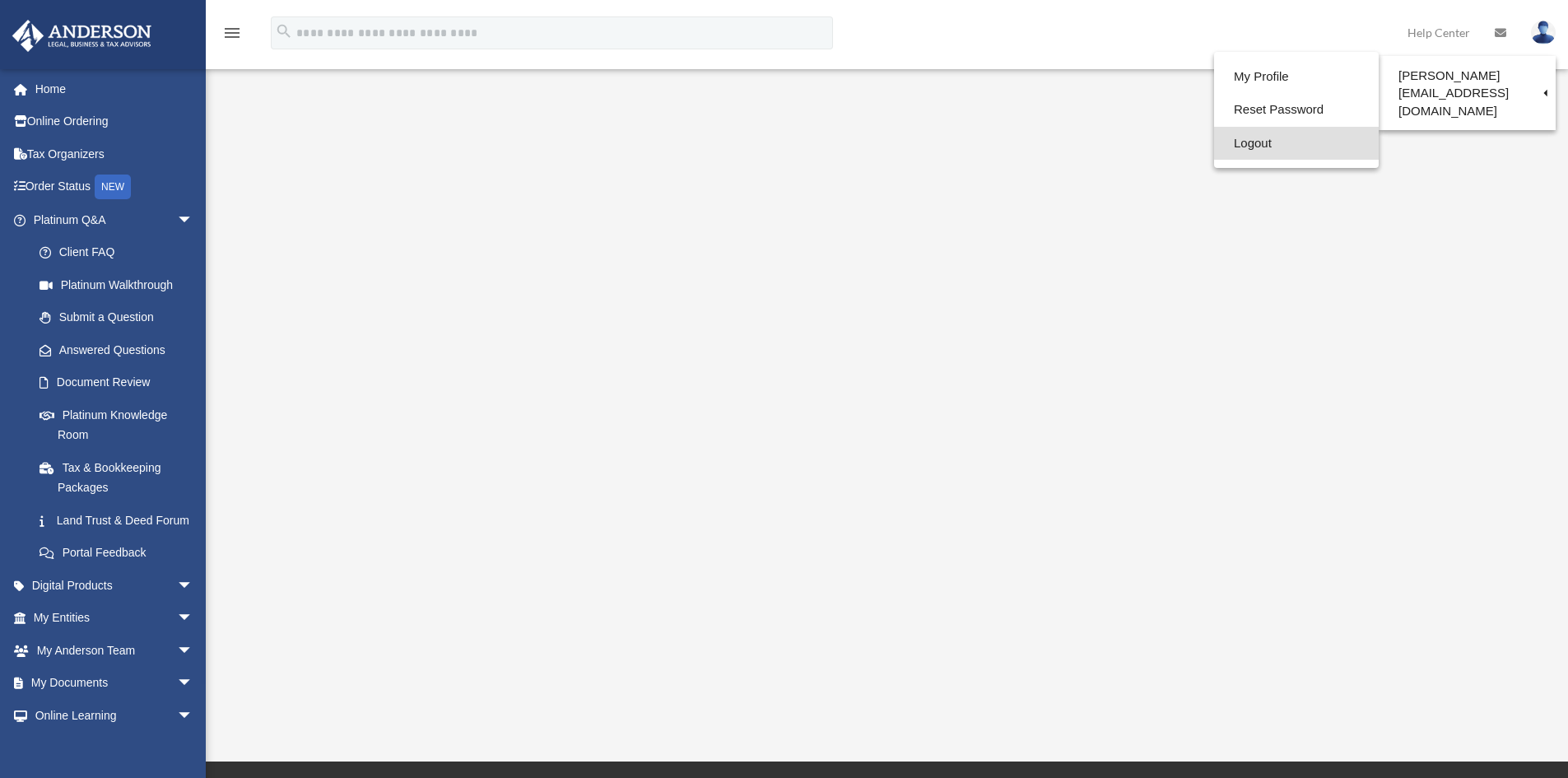
click at [1214, 145] on link "Logout" at bounding box center [1296, 143] width 164 height 34
